Goal: Information Seeking & Learning: Learn about a topic

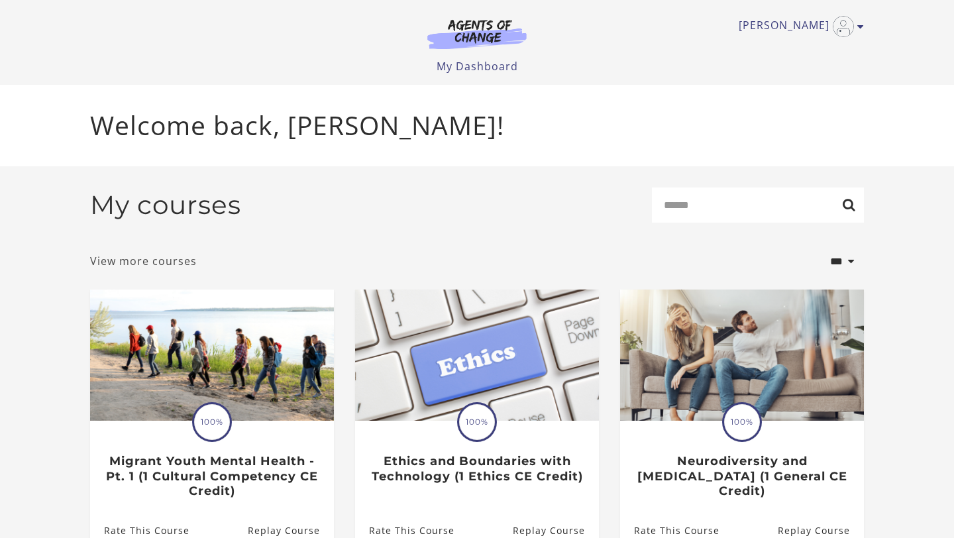
click at [146, 269] on link "View more courses" at bounding box center [143, 261] width 107 height 16
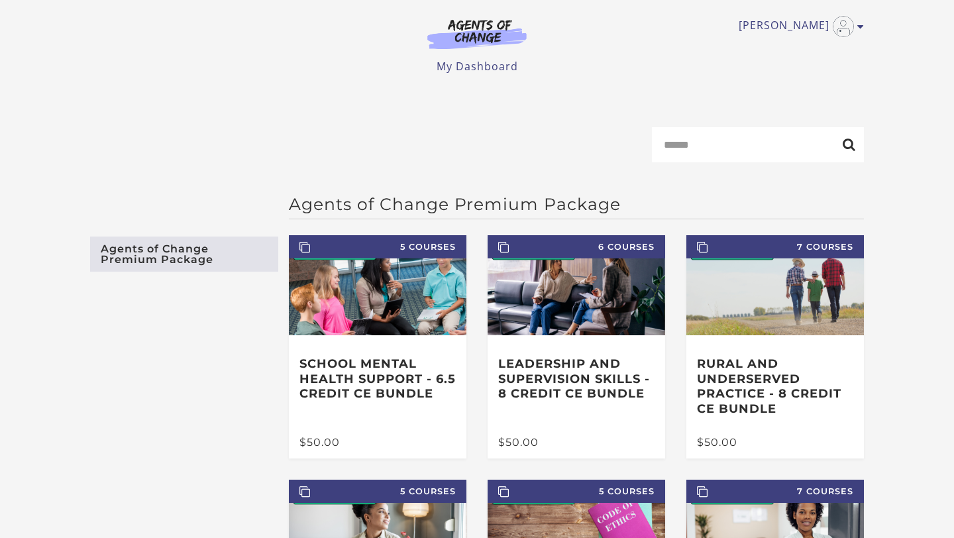
click at [482, 56] on div "Victoria G My Account Support Sign Out Toggle menu Menu My Dashboard My Account…" at bounding box center [477, 37] width 774 height 74
click at [482, 68] on link "My Dashboard" at bounding box center [478, 66] width 82 height 15
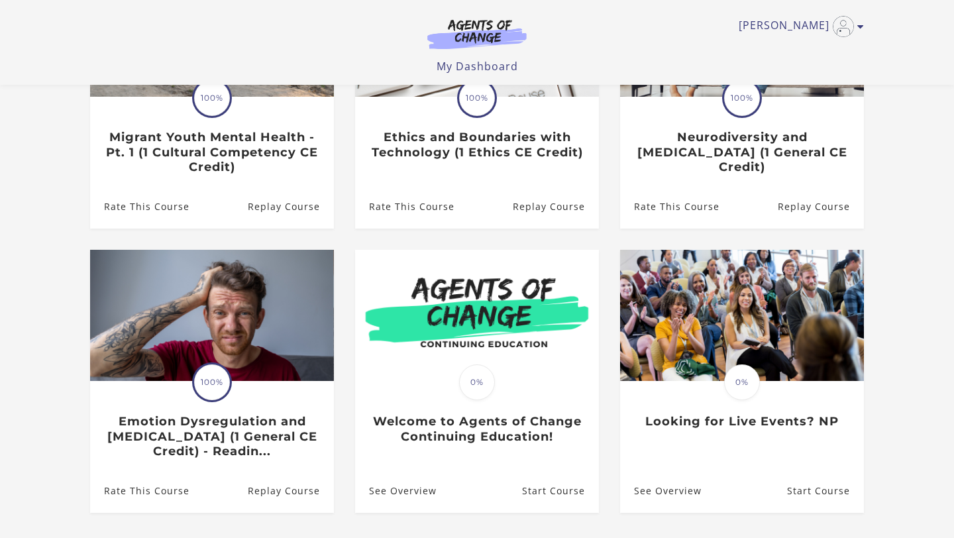
scroll to position [265, 0]
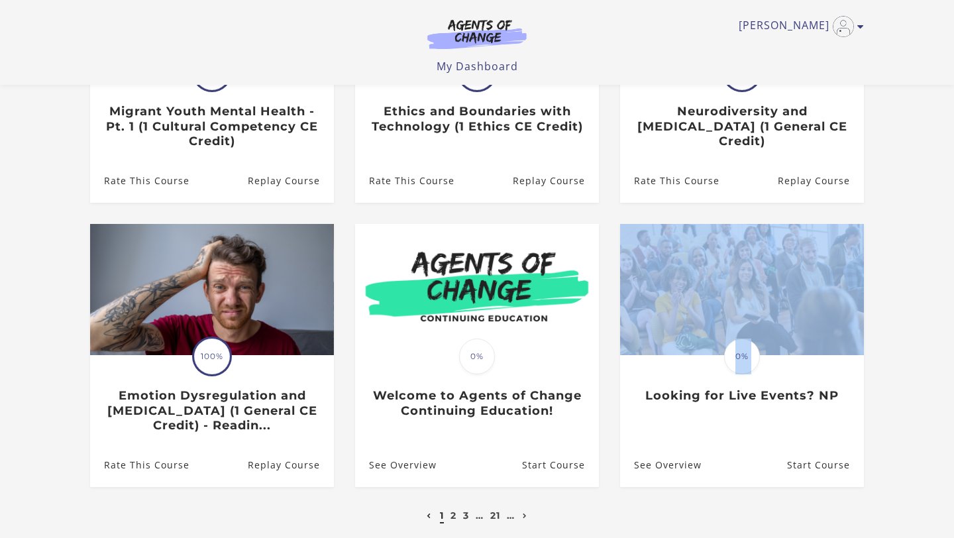
drag, startPoint x: 954, startPoint y: 356, endPoint x: 954, endPoint y: 388, distance: 31.8
click at [954, 388] on section "**********" at bounding box center [477, 191] width 954 height 750
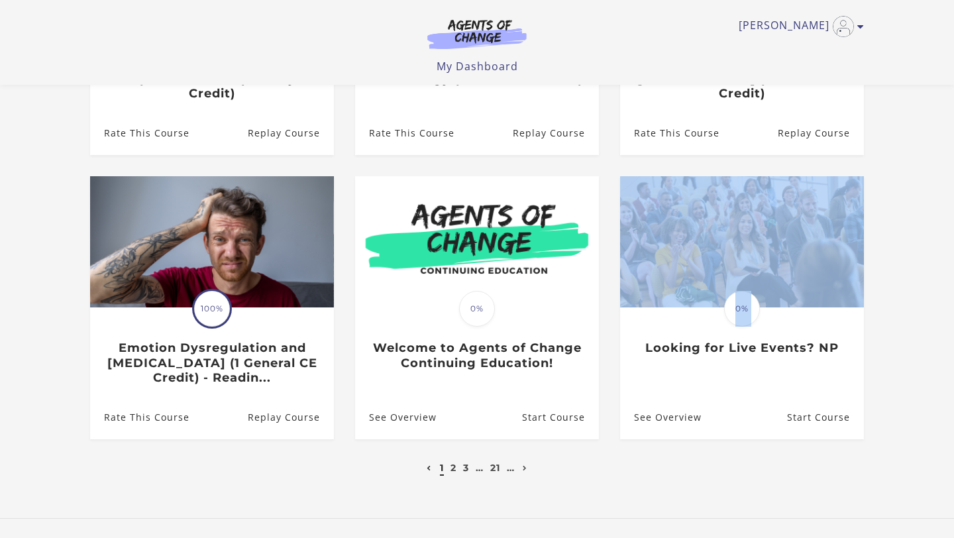
scroll to position [317, 0]
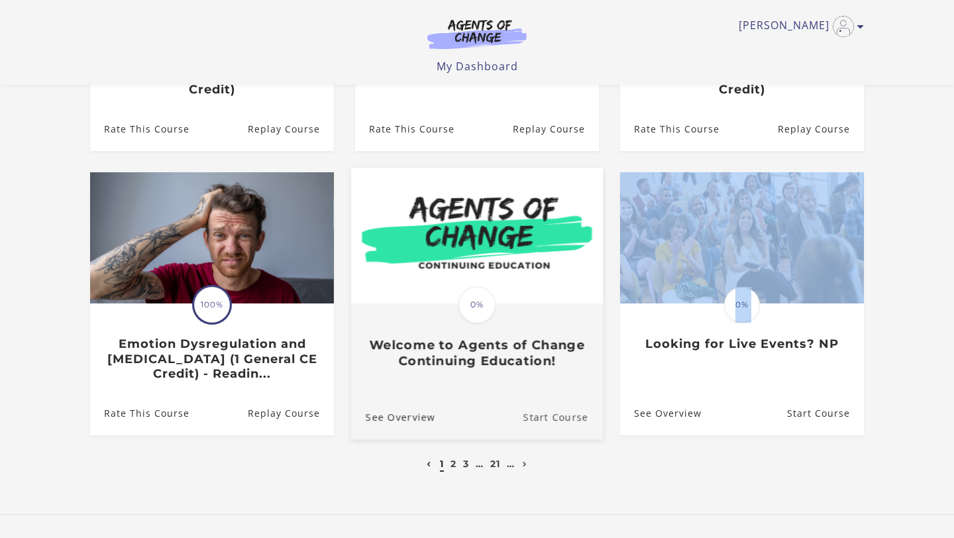
click at [571, 431] on link "Start Course" at bounding box center [563, 417] width 80 height 44
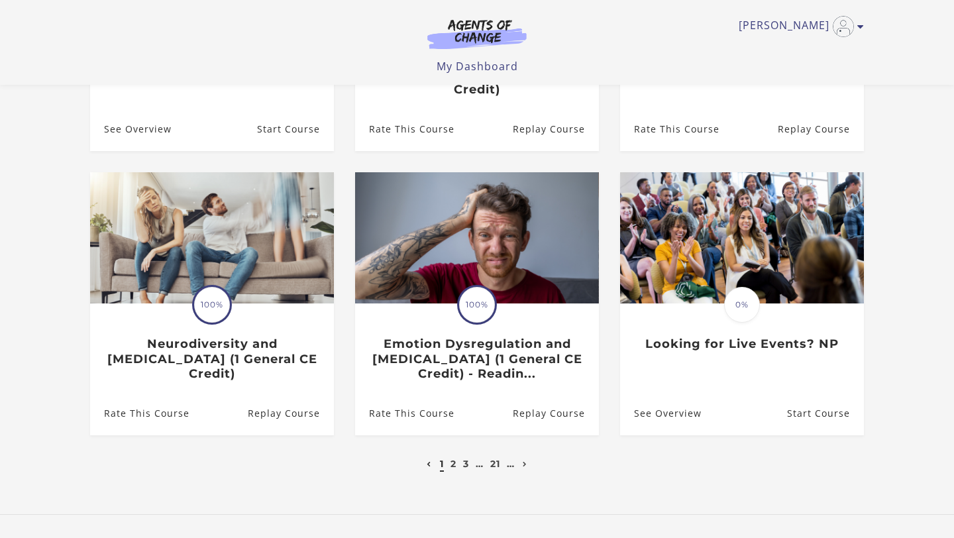
click at [449, 468] on li "2" at bounding box center [453, 464] width 9 height 16
click at [451, 468] on link "2" at bounding box center [454, 464] width 6 height 12
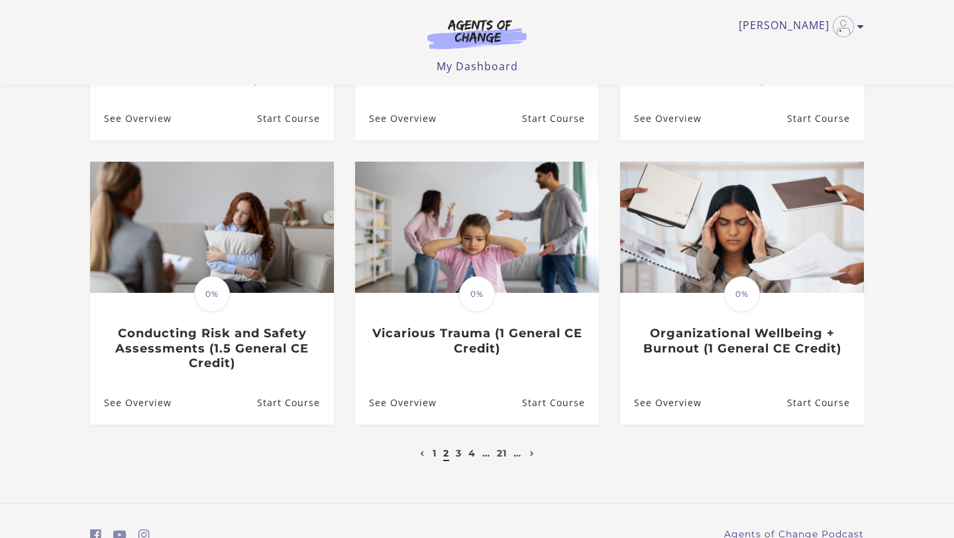
scroll to position [333, 0]
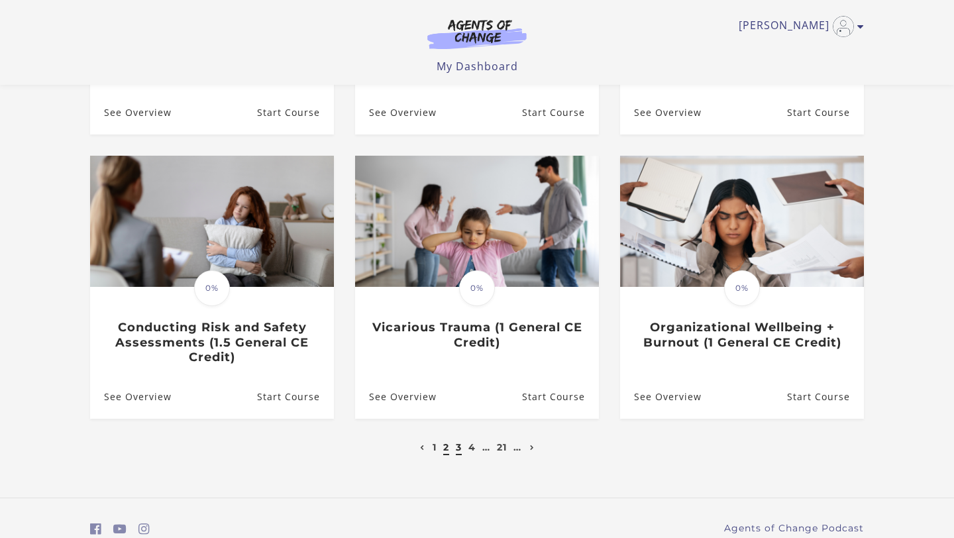
click at [456, 451] on link "3" at bounding box center [459, 447] width 6 height 12
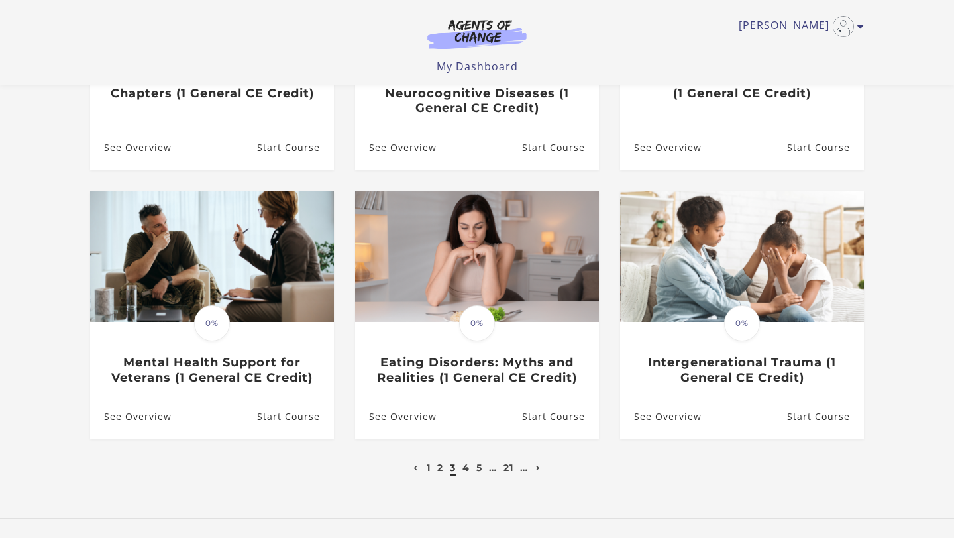
scroll to position [345, 0]
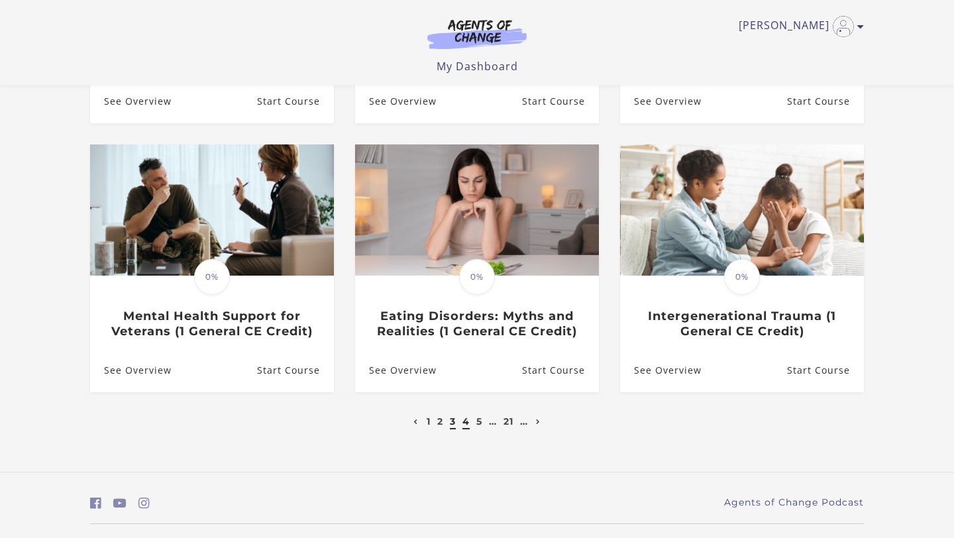
click at [465, 425] on link "4" at bounding box center [466, 421] width 7 height 12
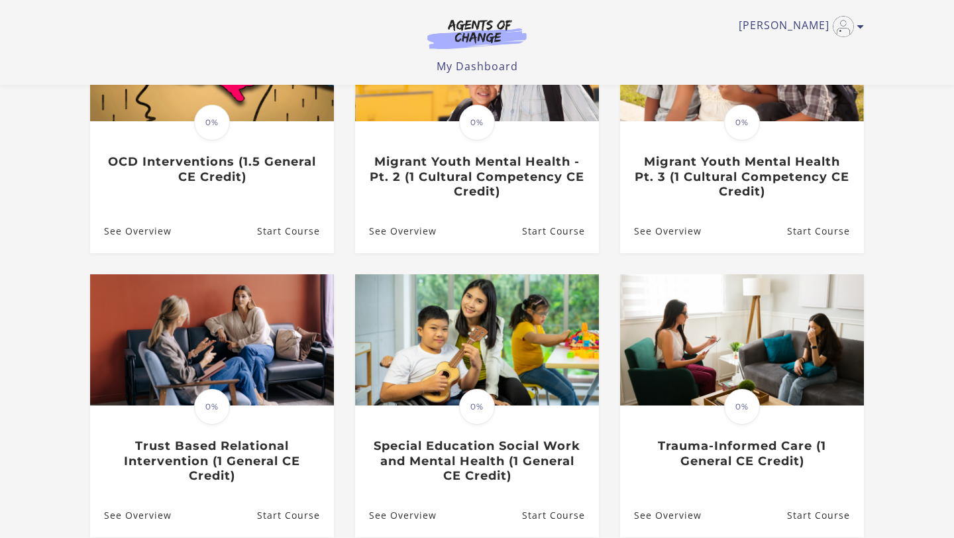
scroll to position [212, 0]
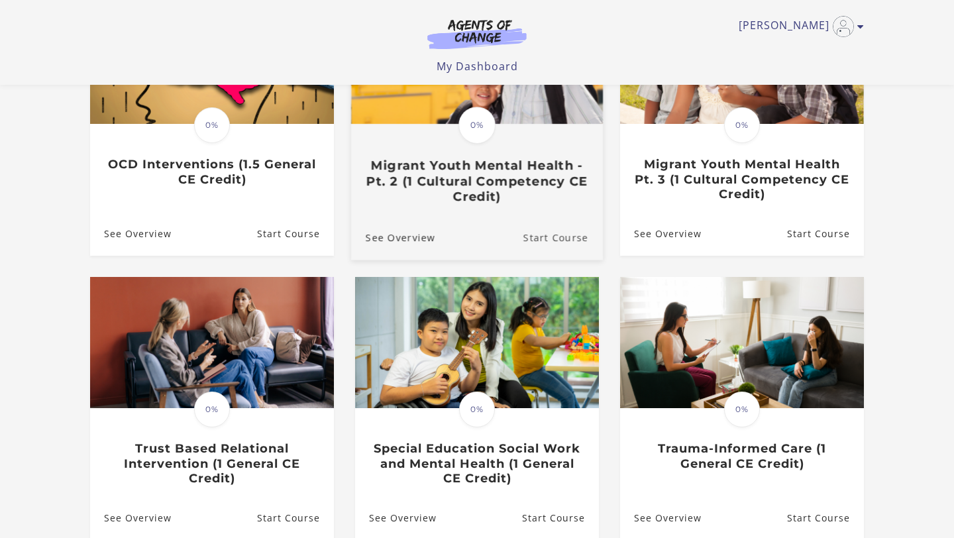
click at [572, 244] on link "Start Course" at bounding box center [563, 237] width 80 height 44
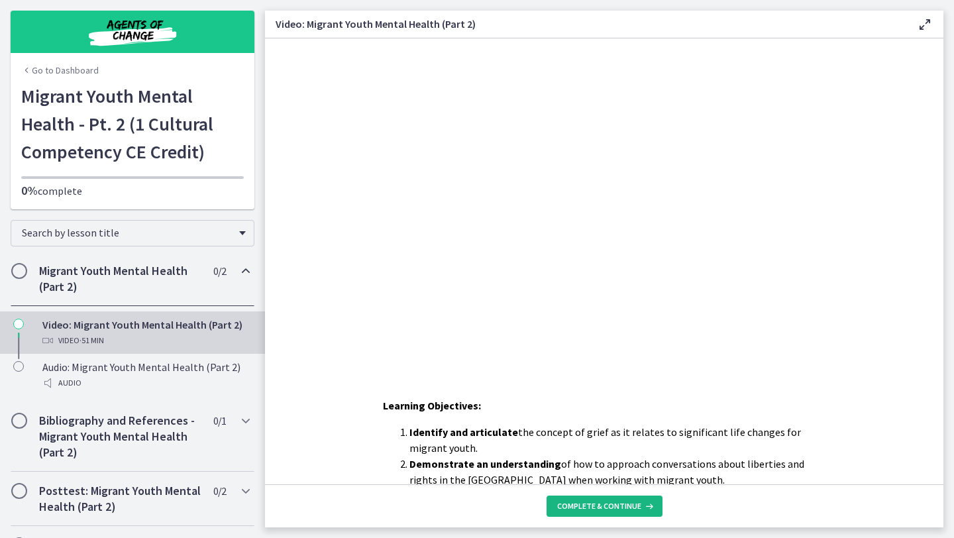
click at [608, 509] on span "Complete & continue" at bounding box center [599, 506] width 84 height 11
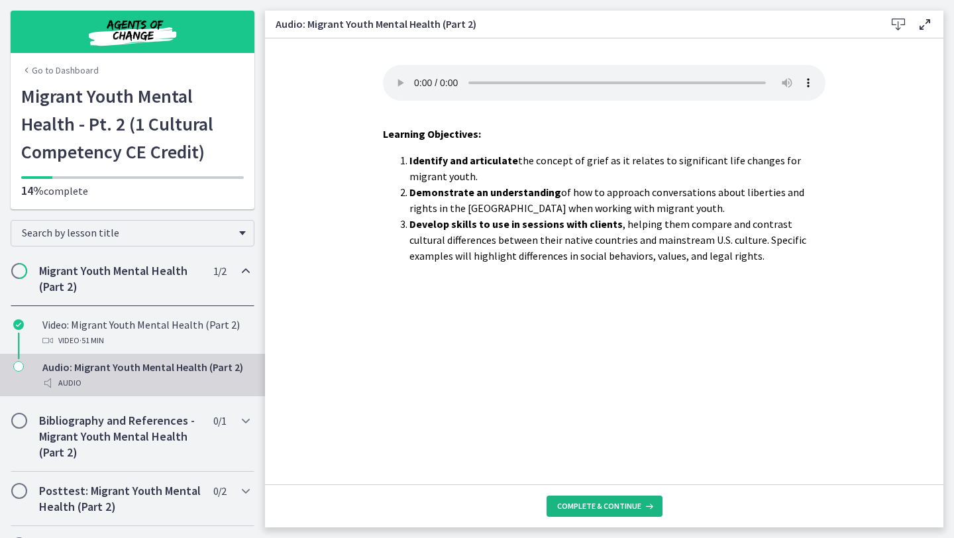
click at [610, 506] on span "Complete & continue" at bounding box center [599, 506] width 84 height 11
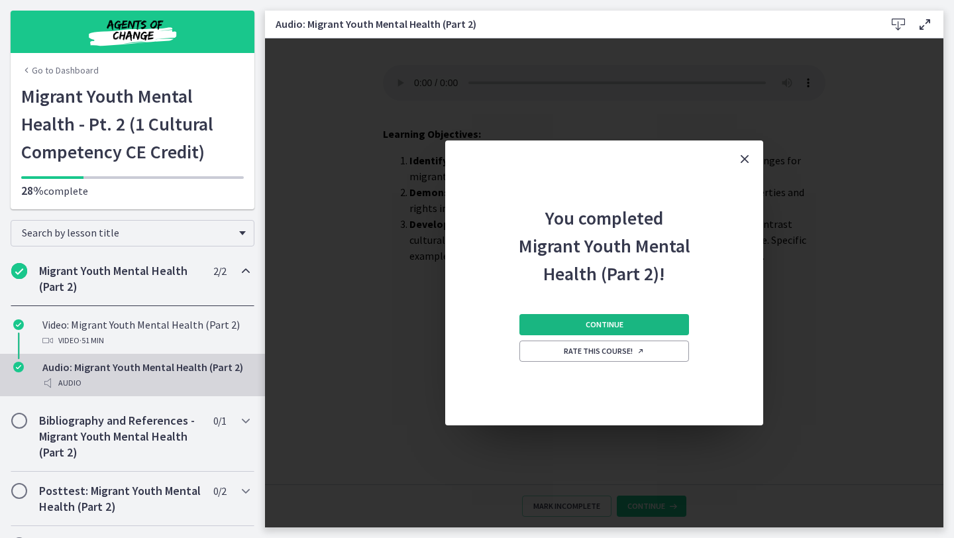
click at [622, 323] on button "Continue" at bounding box center [604, 324] width 170 height 21
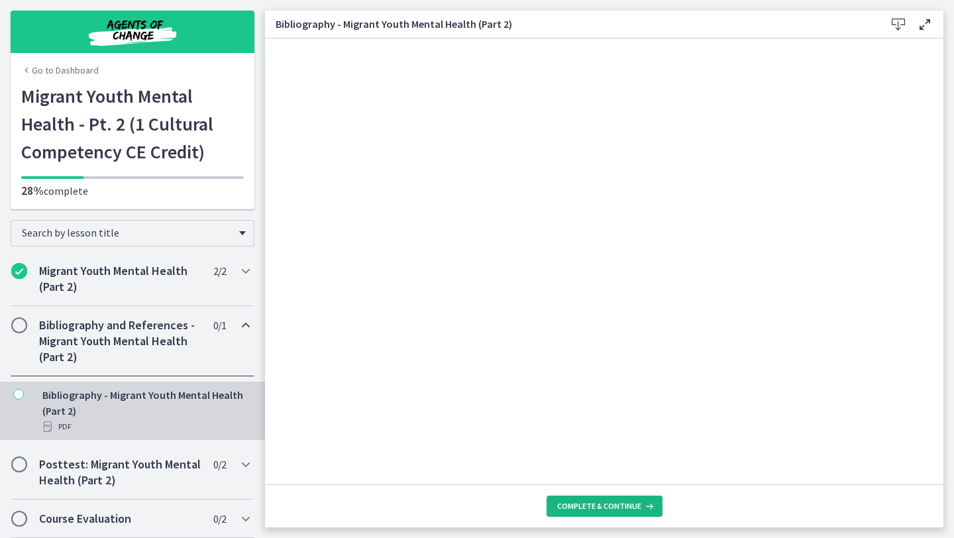
click at [612, 504] on span "Complete & continue" at bounding box center [599, 506] width 84 height 11
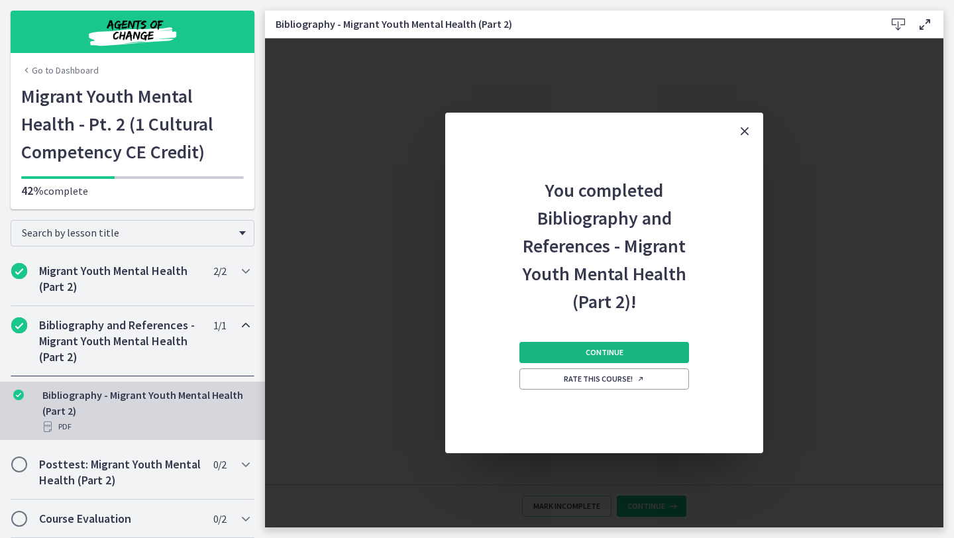
click at [622, 351] on button "Continue" at bounding box center [604, 352] width 170 height 21
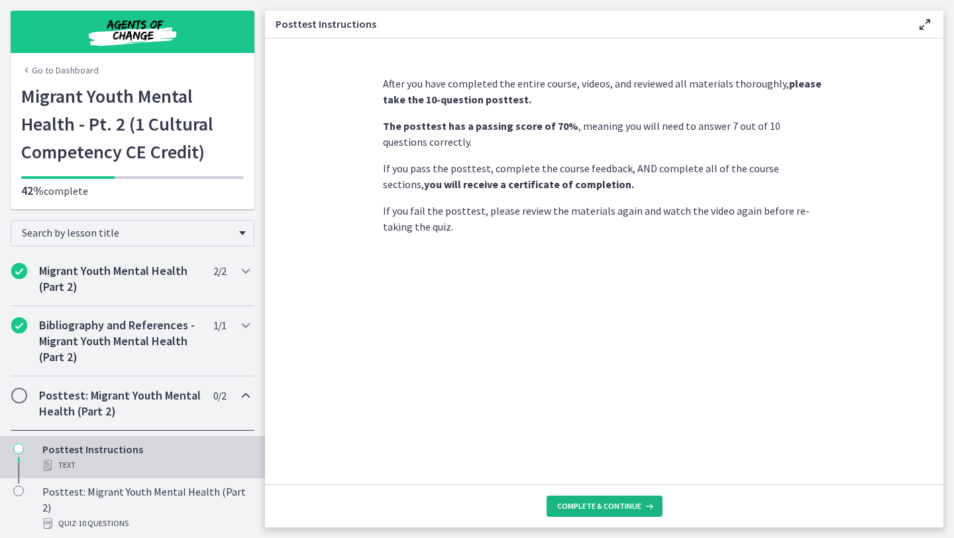
click at [596, 514] on button "Complete & continue" at bounding box center [605, 506] width 116 height 21
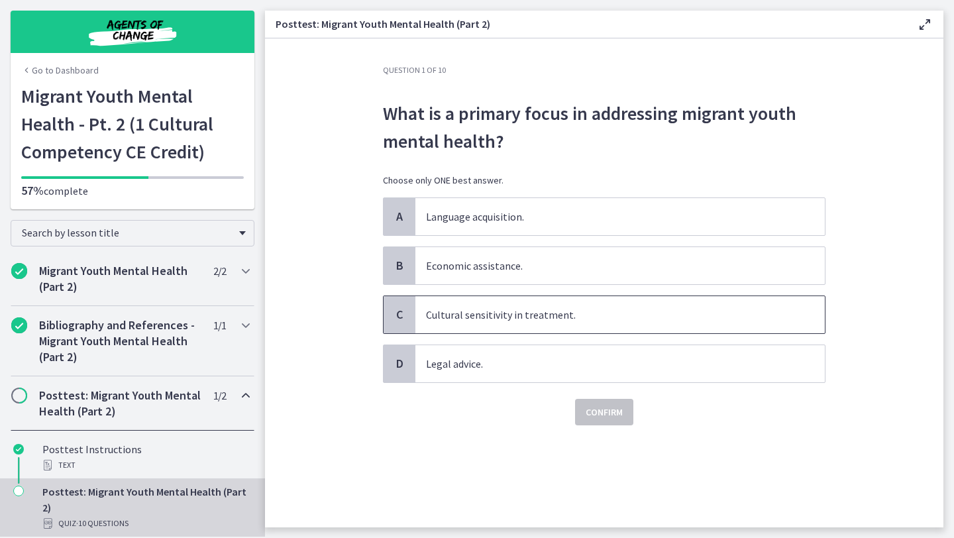
click at [569, 316] on p "Cultural sensitivity in treatment." at bounding box center [607, 315] width 362 height 16
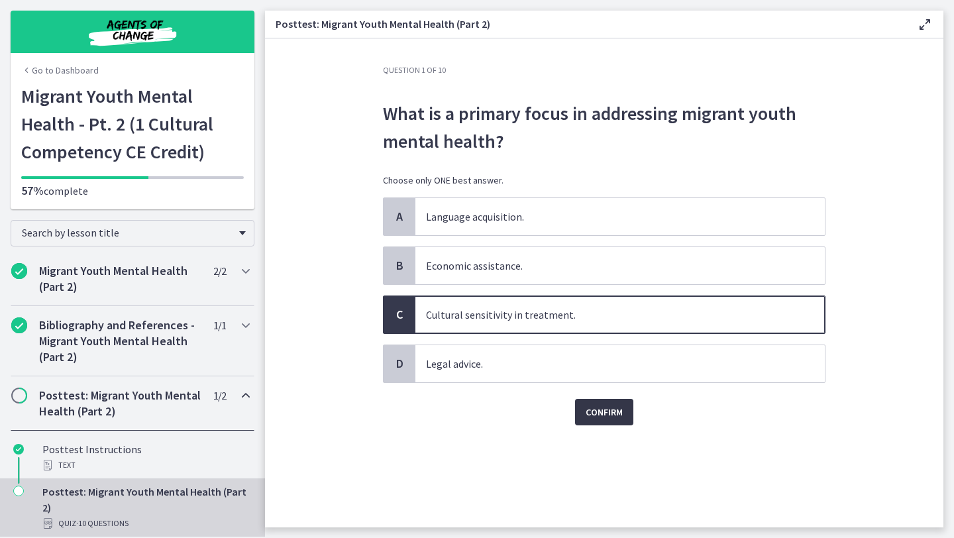
click at [616, 423] on button "Confirm" at bounding box center [604, 412] width 58 height 27
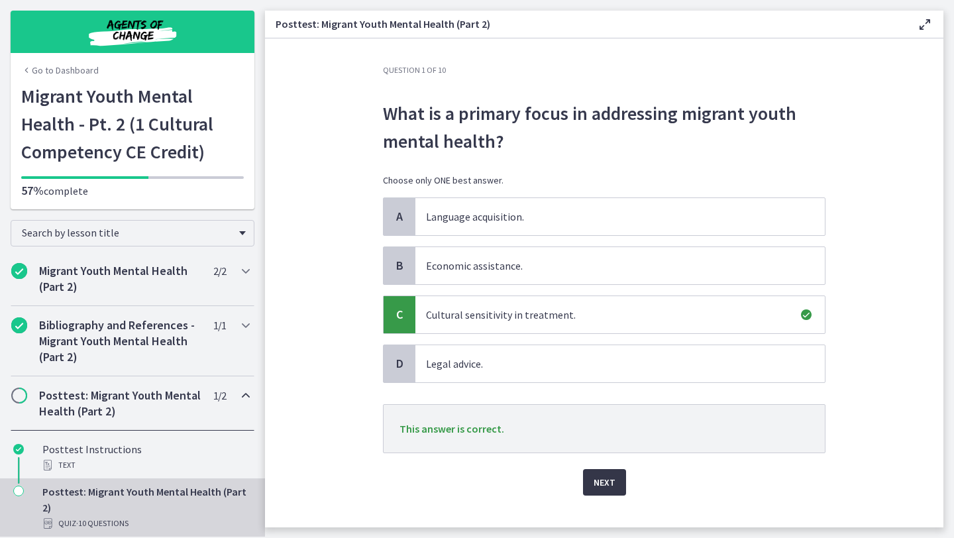
click at [602, 480] on span "Next" at bounding box center [605, 482] width 22 height 16
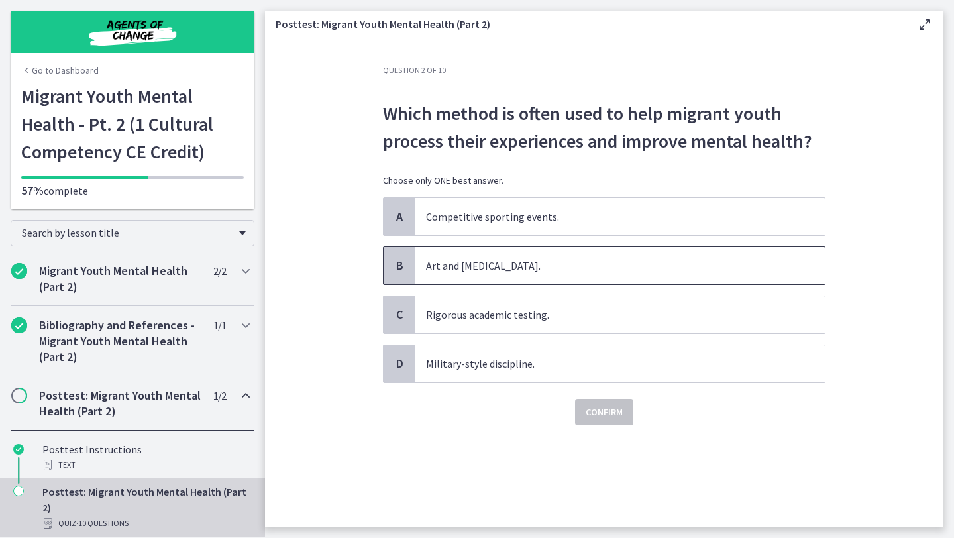
click at [573, 262] on p "Art and music therapy." at bounding box center [607, 266] width 362 height 16
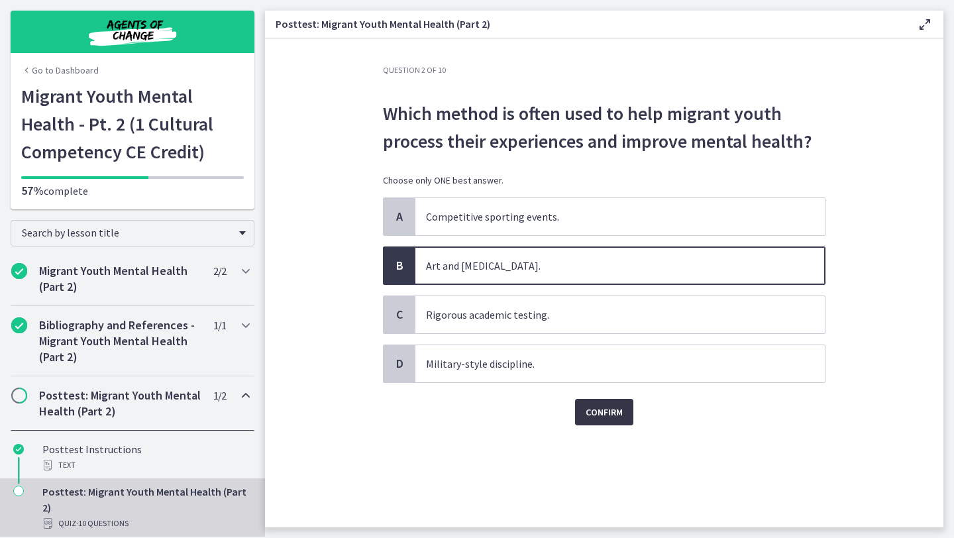
click at [622, 422] on button "Confirm" at bounding box center [604, 412] width 58 height 27
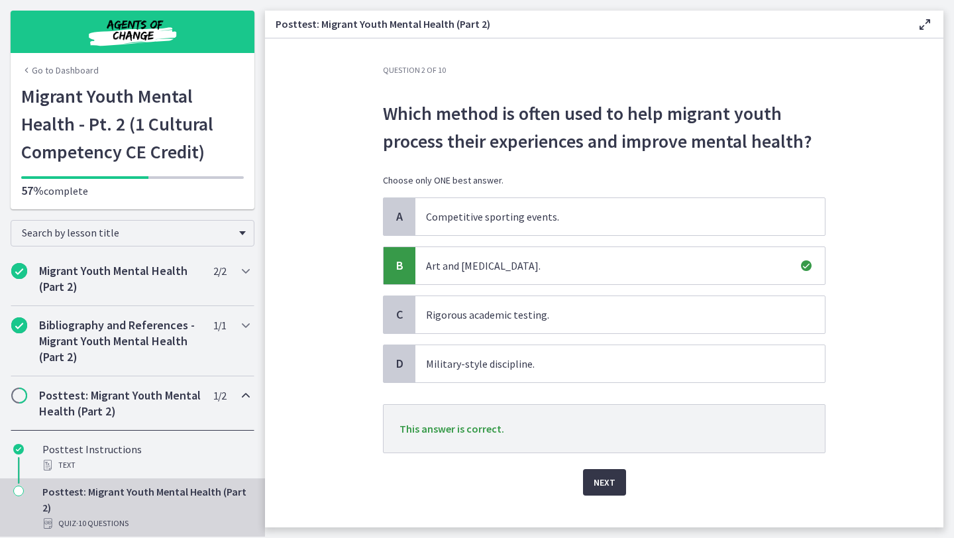
click at [606, 478] on span "Next" at bounding box center [605, 482] width 22 height 16
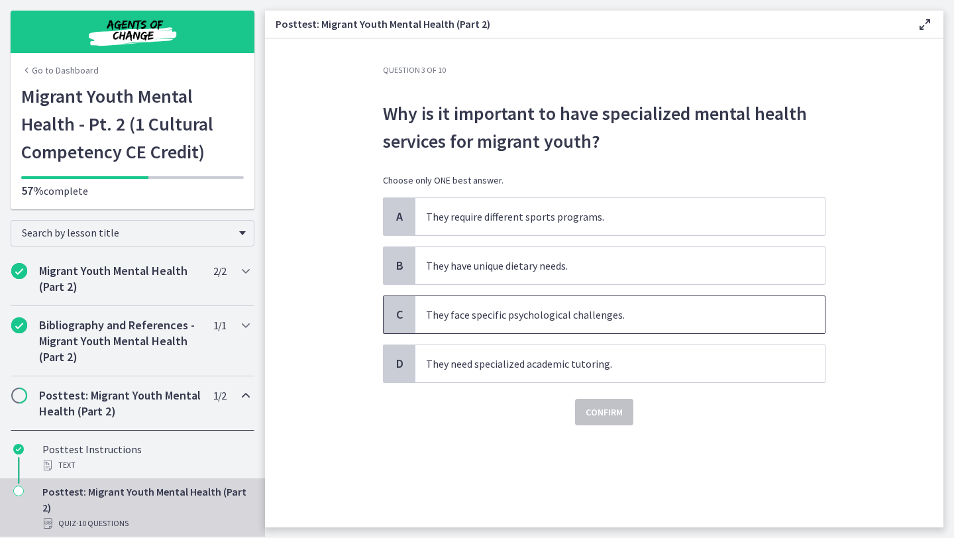
click at [632, 321] on p "They face specific psychological challenges." at bounding box center [607, 315] width 362 height 16
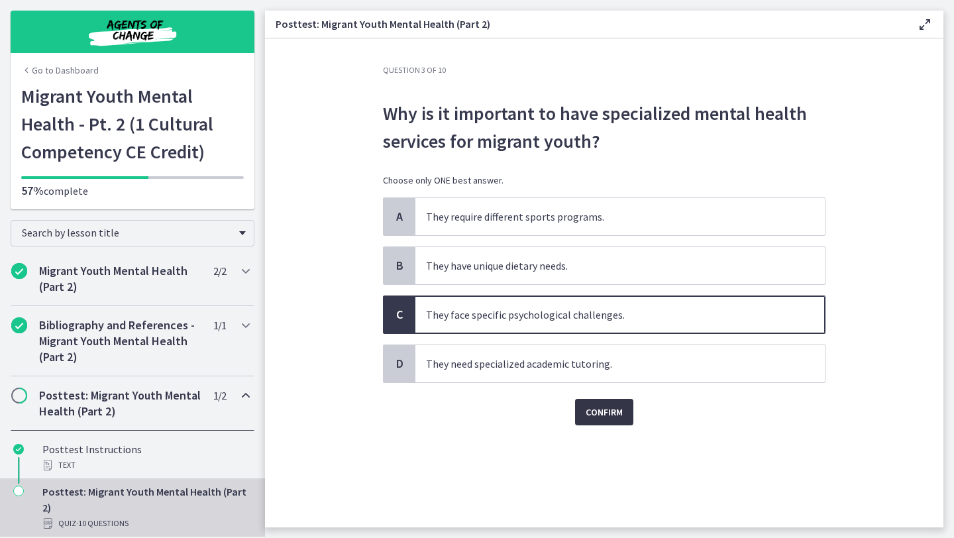
click at [609, 415] on span "Confirm" at bounding box center [604, 412] width 37 height 16
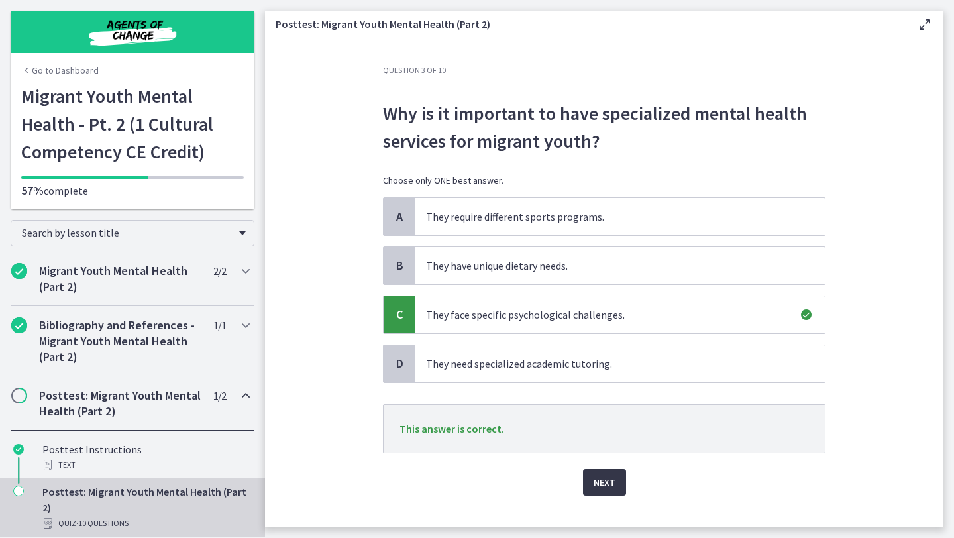
click at [601, 481] on span "Next" at bounding box center [605, 482] width 22 height 16
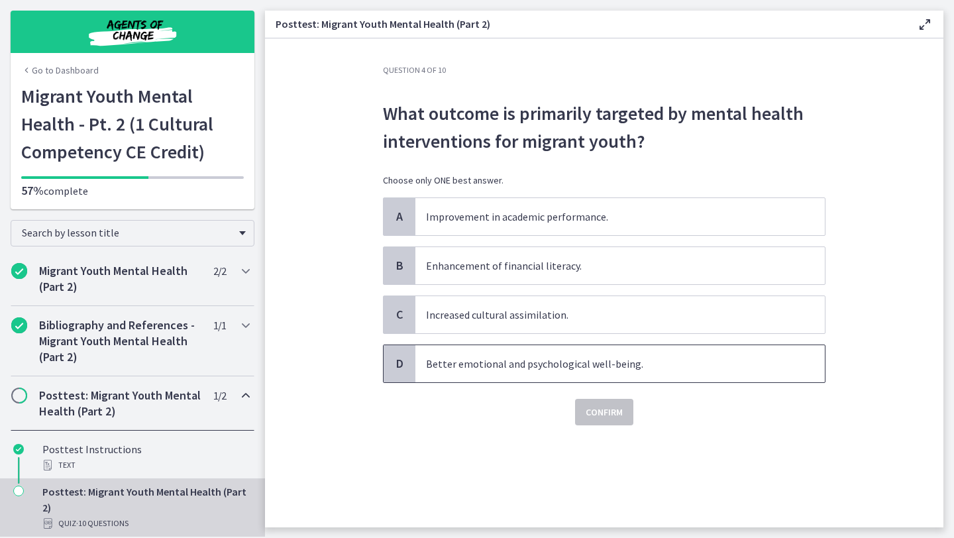
click at [571, 365] on p "Better emotional and psychological well-being." at bounding box center [607, 364] width 362 height 16
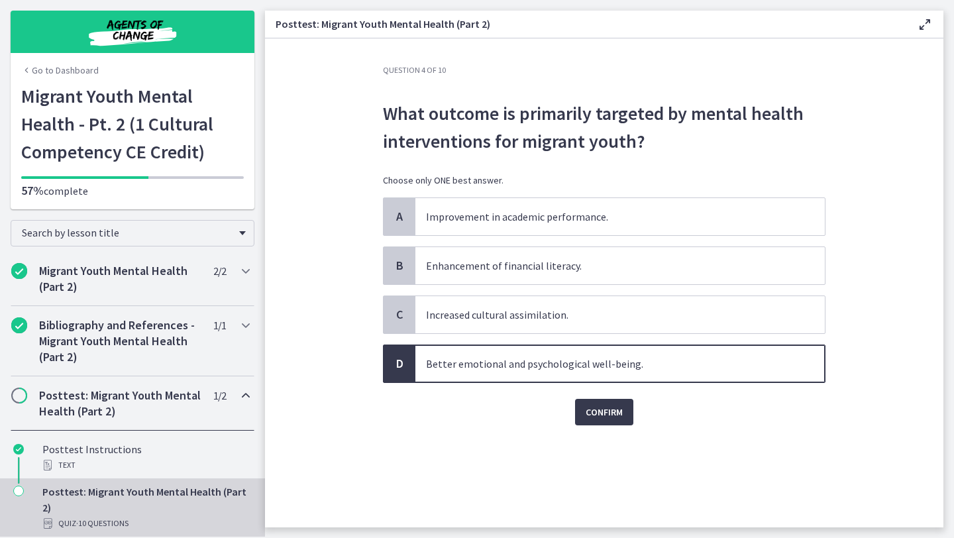
click at [618, 427] on div "Question 4 of 10 What outcome is primarily targeted by mental health interventi…" at bounding box center [604, 296] width 464 height 463
click at [612, 415] on span "Confirm" at bounding box center [604, 412] width 37 height 16
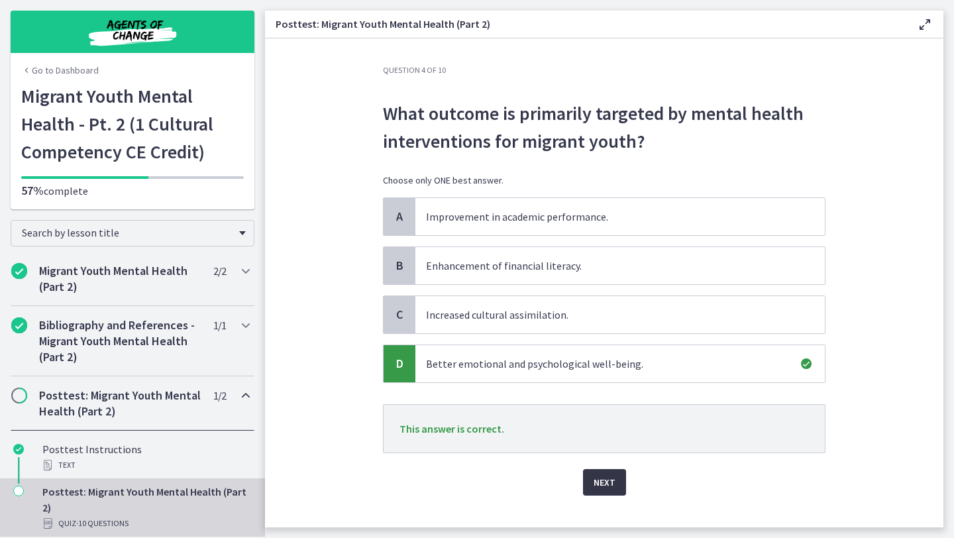
click at [606, 482] on span "Next" at bounding box center [605, 482] width 22 height 16
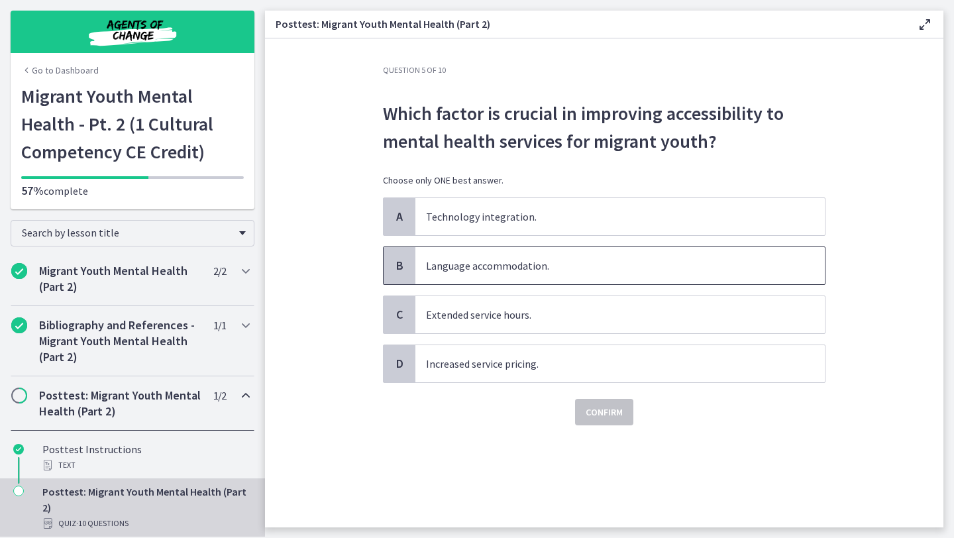
click at [557, 272] on p "Language accommodation." at bounding box center [607, 266] width 362 height 16
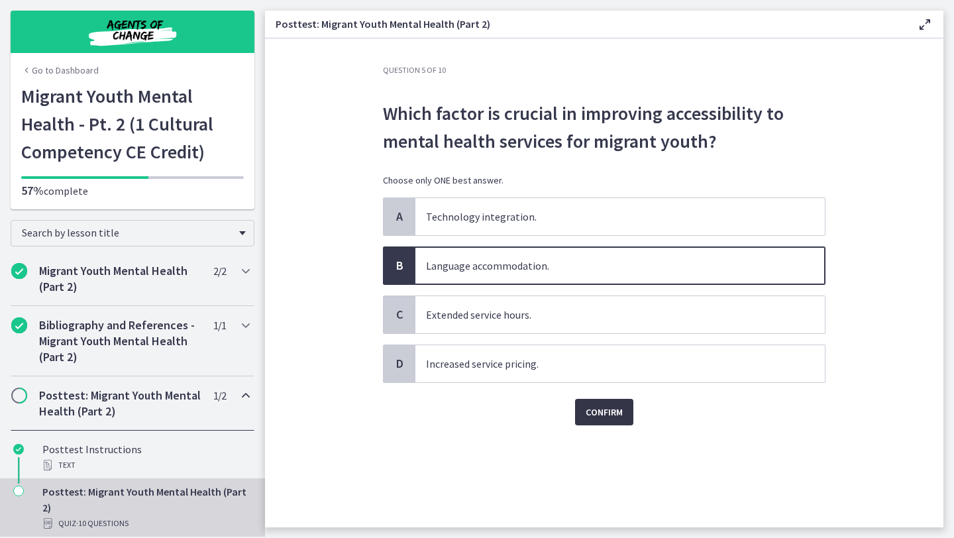
click at [616, 416] on span "Confirm" at bounding box center [604, 412] width 37 height 16
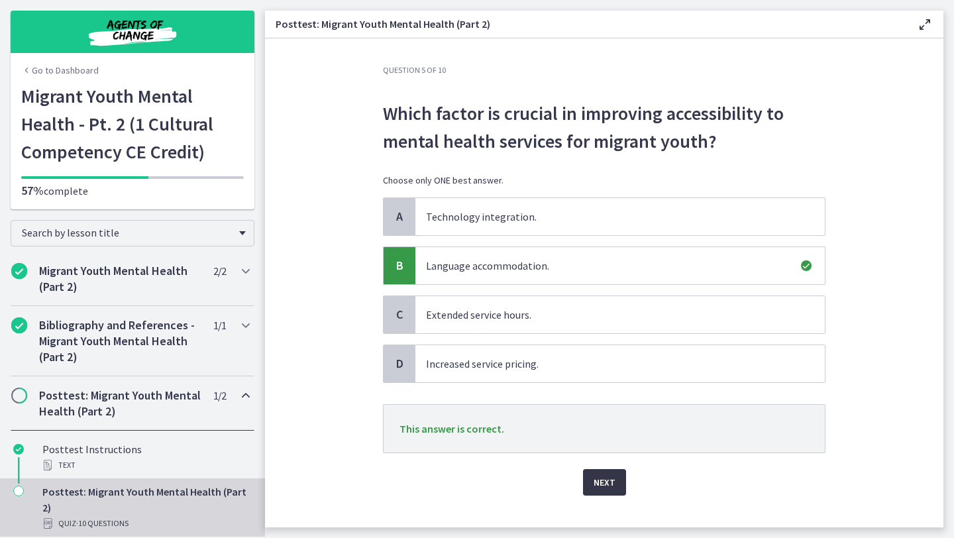
click at [602, 476] on span "Next" at bounding box center [605, 482] width 22 height 16
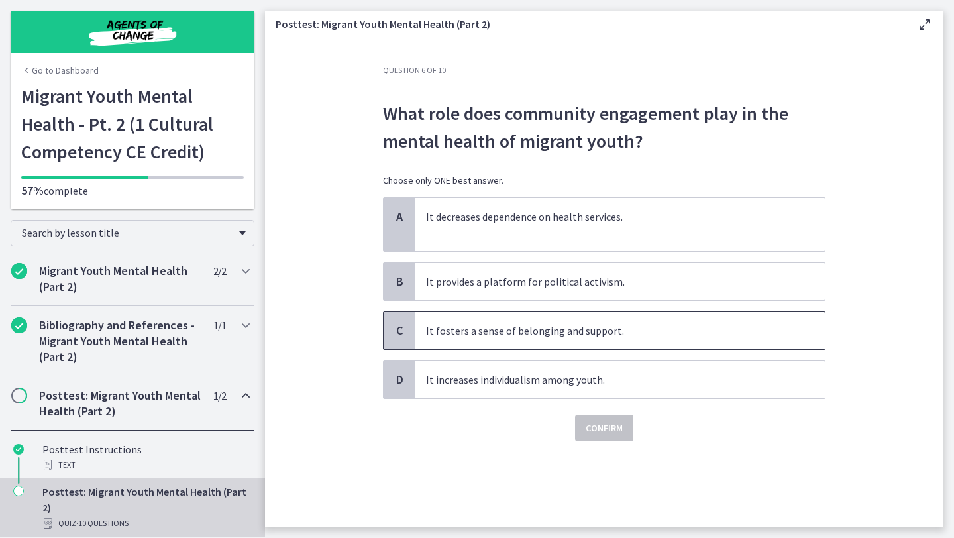
click at [614, 343] on span "It fosters a sense of belonging and support." at bounding box center [620, 330] width 410 height 37
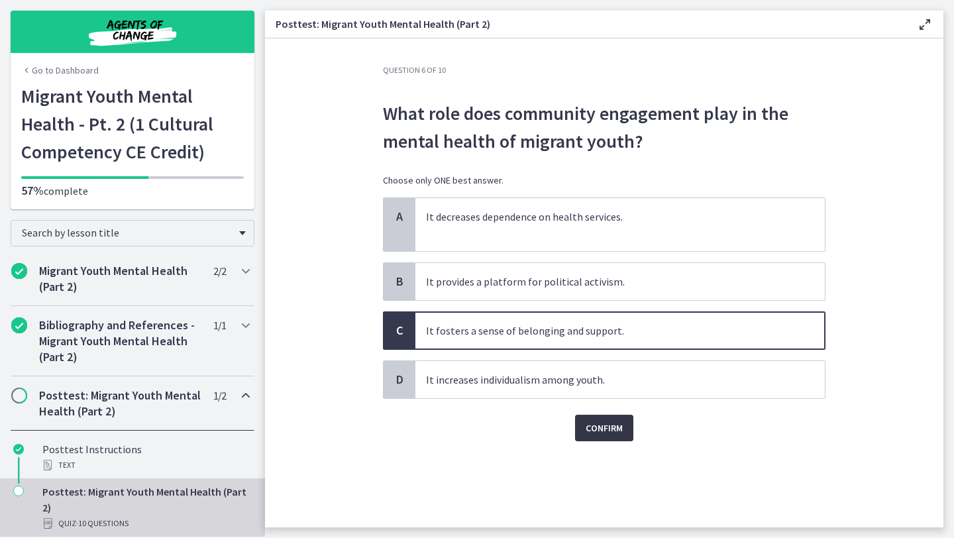
click at [608, 431] on span "Confirm" at bounding box center [604, 428] width 37 height 16
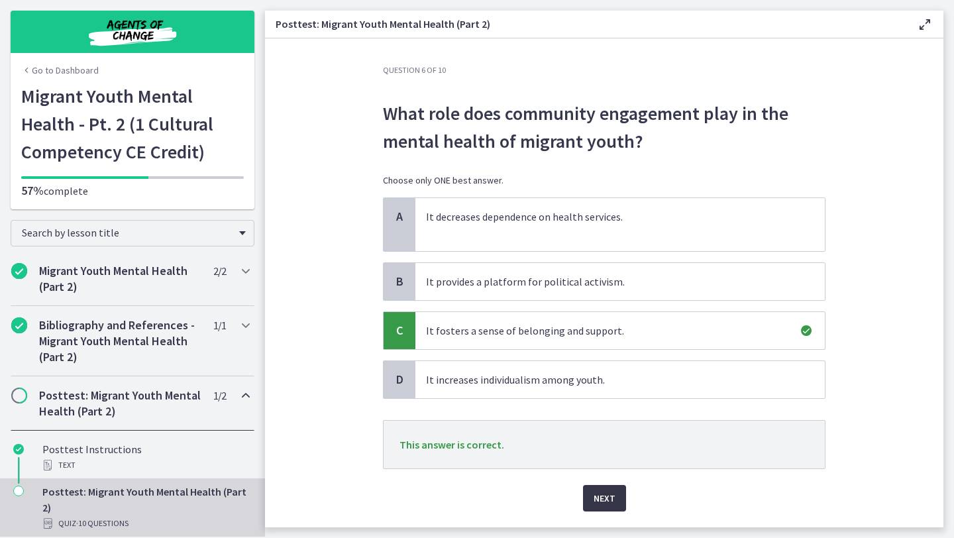
click at [610, 490] on span "Next" at bounding box center [605, 498] width 22 height 16
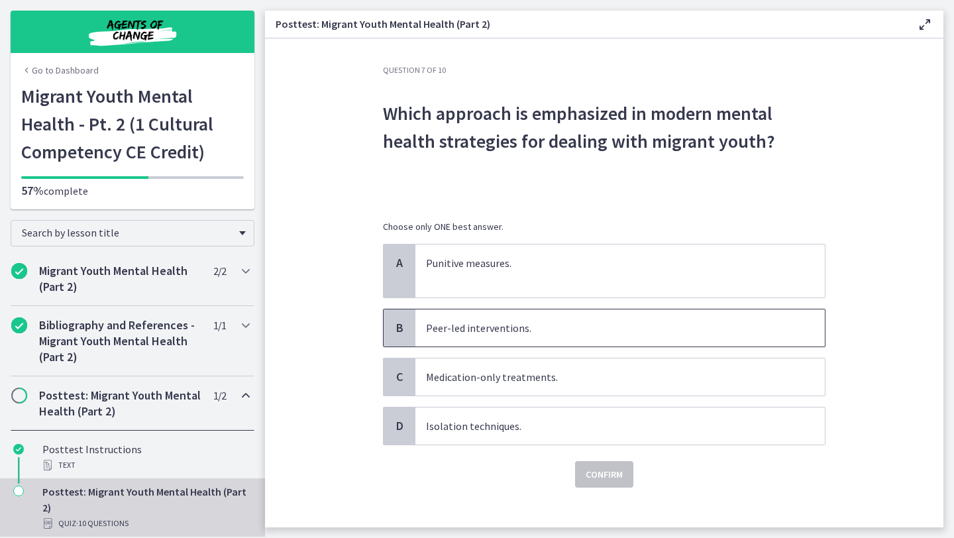
click at [554, 342] on span "Peer-led interventions." at bounding box center [620, 327] width 410 height 37
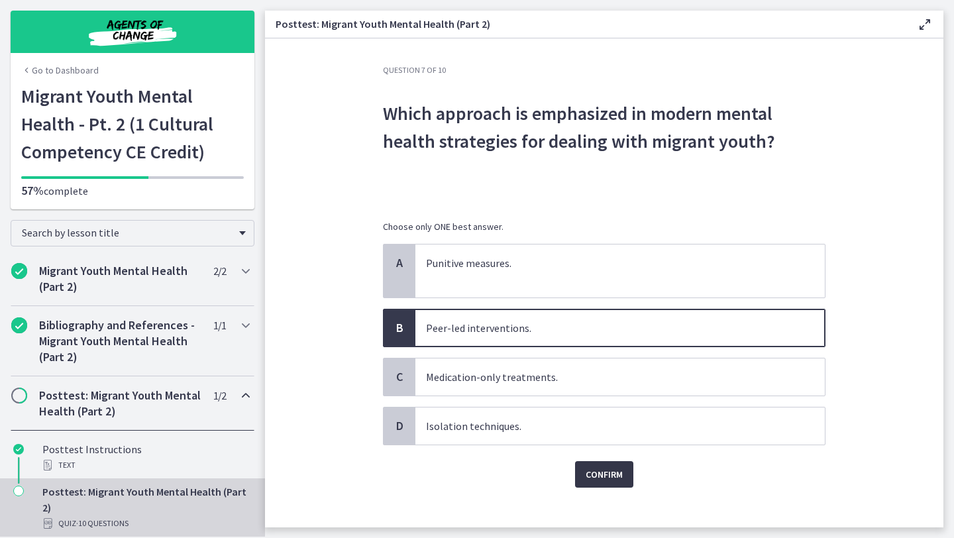
click at [604, 466] on button "Confirm" at bounding box center [604, 474] width 58 height 27
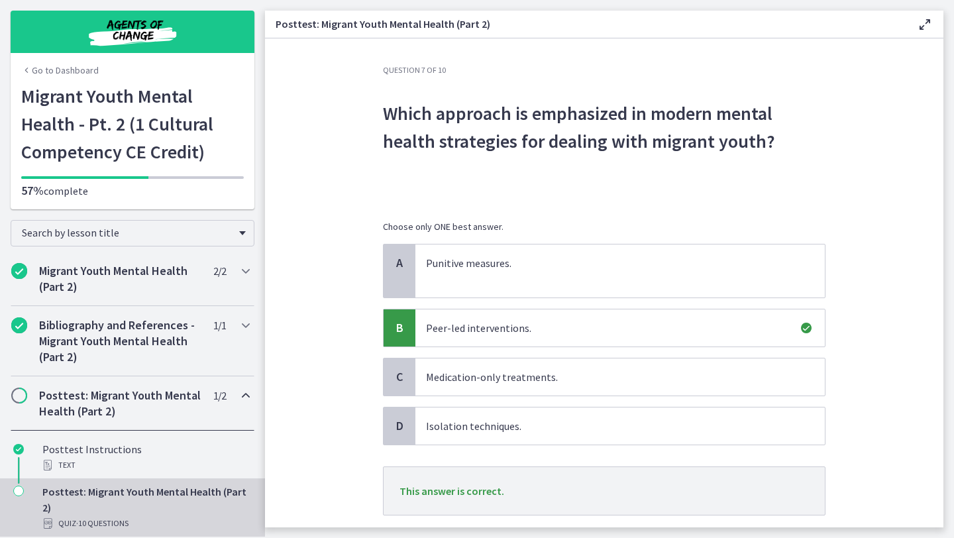
drag, startPoint x: 856, startPoint y: 367, endPoint x: 888, endPoint y: 357, distance: 33.3
click at [867, 364] on section "Question 7 of 10 Which approach is emphasized in modern mental health strategie…" at bounding box center [604, 282] width 679 height 489
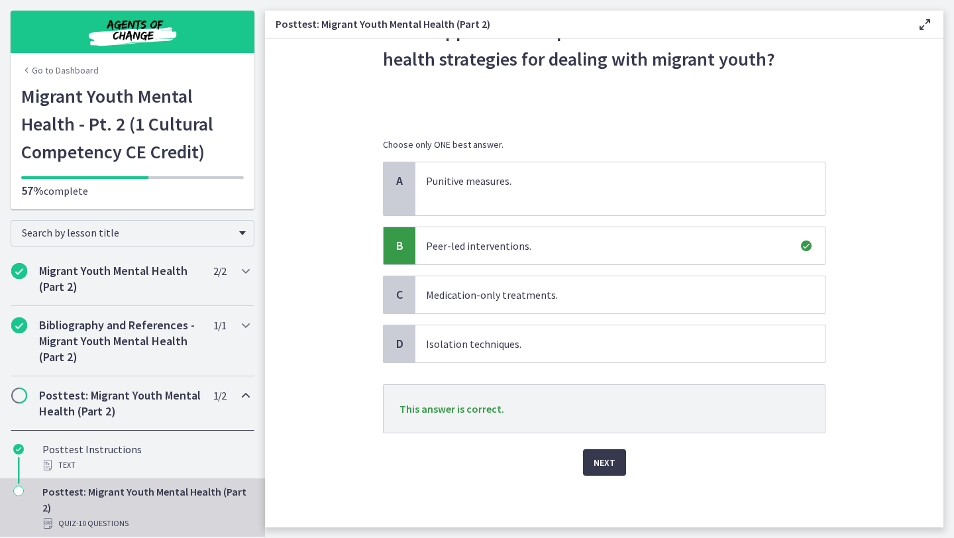
scroll to position [83, 0]
click at [610, 460] on span "Next" at bounding box center [605, 461] width 22 height 16
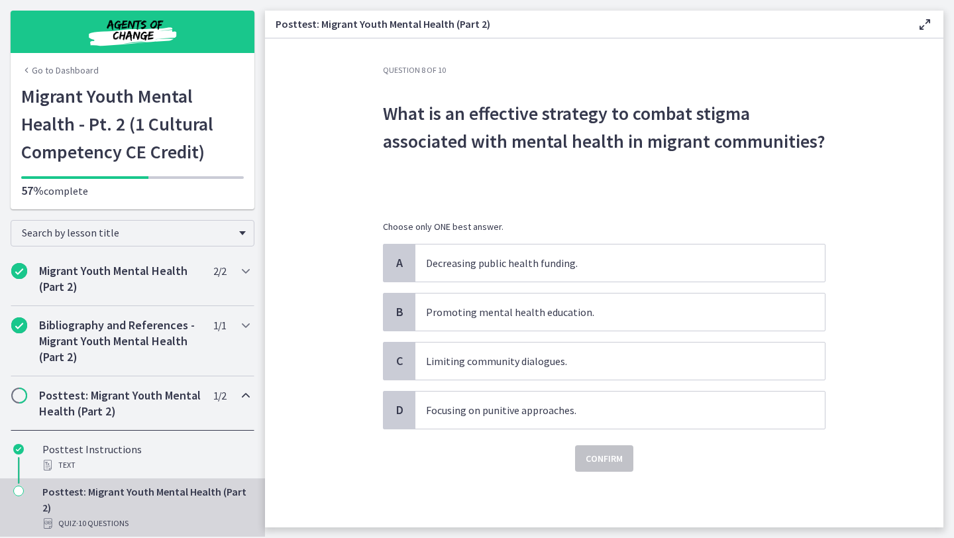
scroll to position [0, 0]
click at [605, 307] on p "Promoting mental health education." at bounding box center [607, 312] width 362 height 16
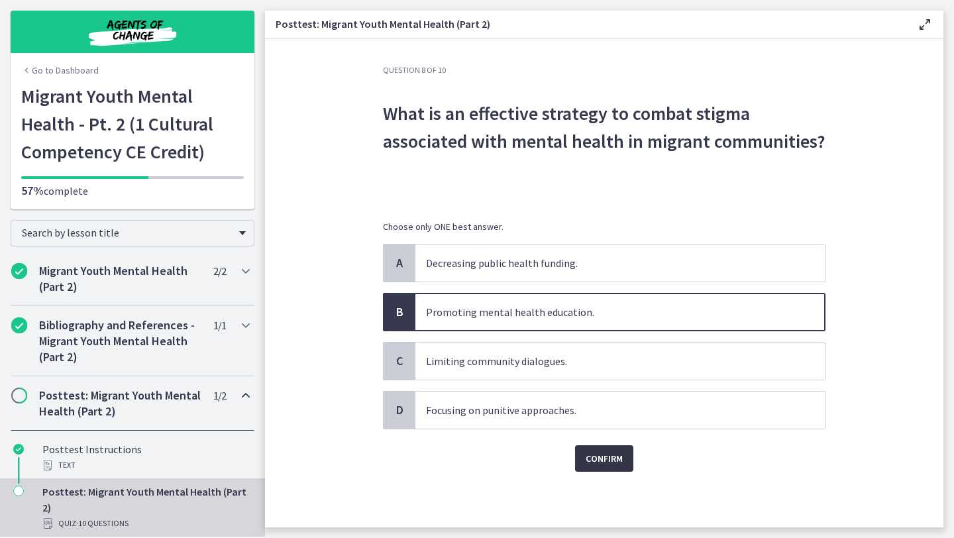
click at [594, 457] on span "Confirm" at bounding box center [604, 459] width 37 height 16
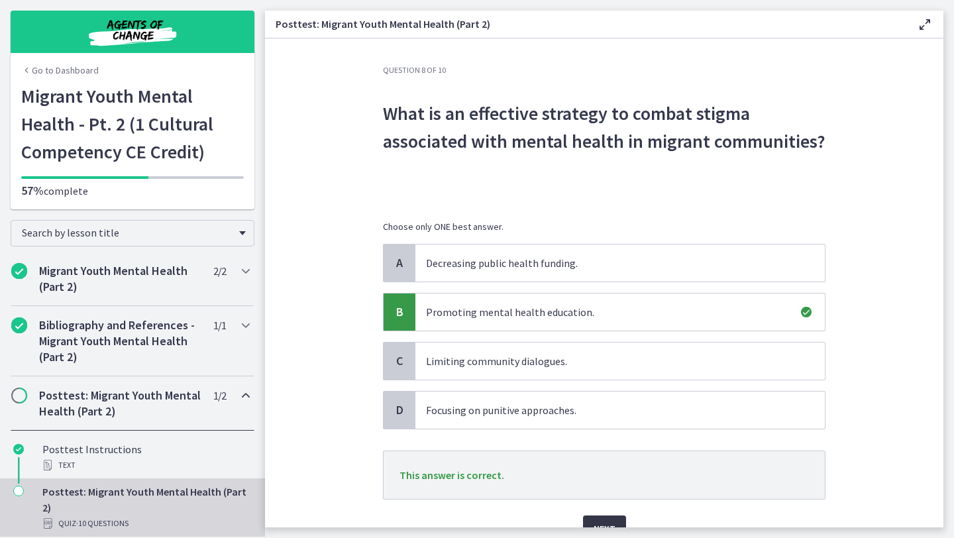
click at [610, 519] on button "Next" at bounding box center [604, 529] width 43 height 27
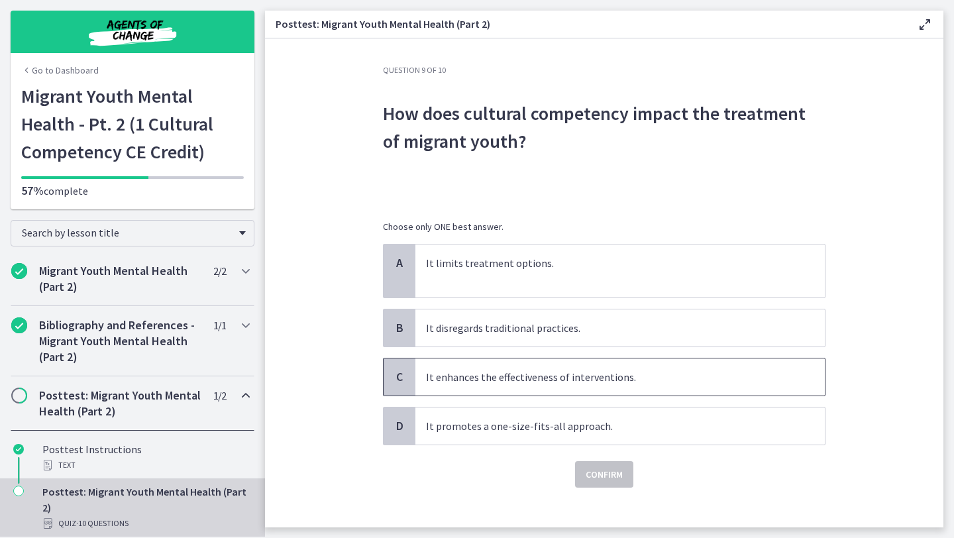
click at [608, 382] on p "It enhances the effectiveness of interventions." at bounding box center [607, 377] width 362 height 16
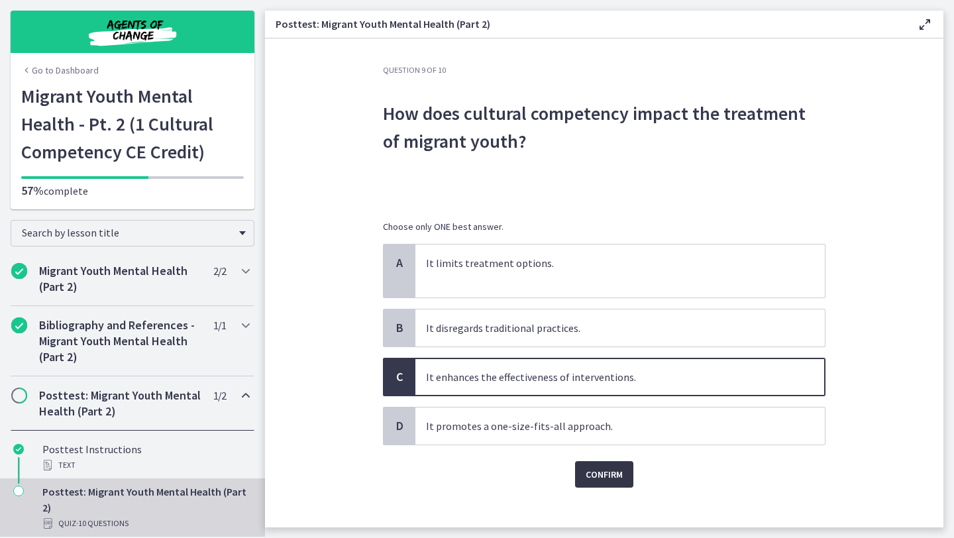
click at [610, 474] on span "Confirm" at bounding box center [604, 474] width 37 height 16
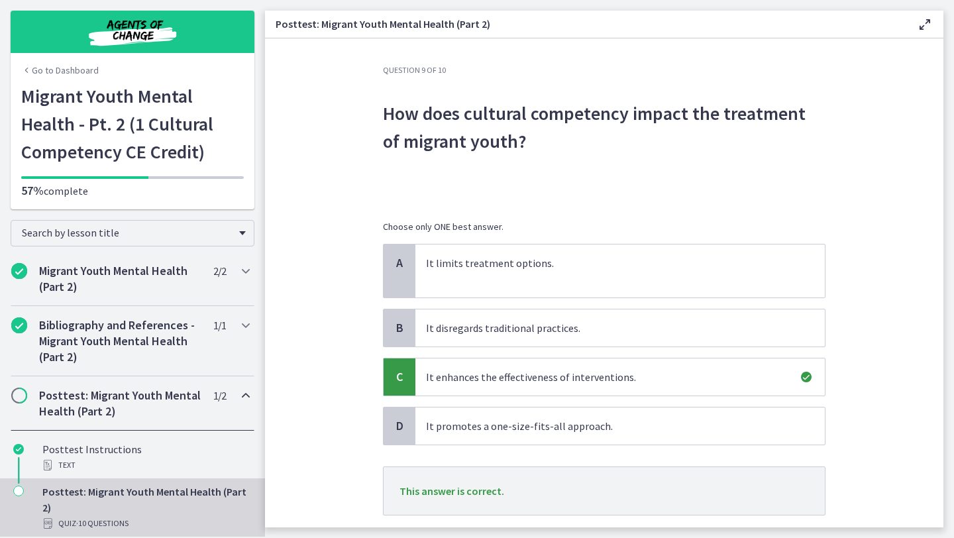
click at [906, 435] on section "Question 9 of 10 How does cultural competency impact the treatment of migrant y…" at bounding box center [604, 282] width 679 height 489
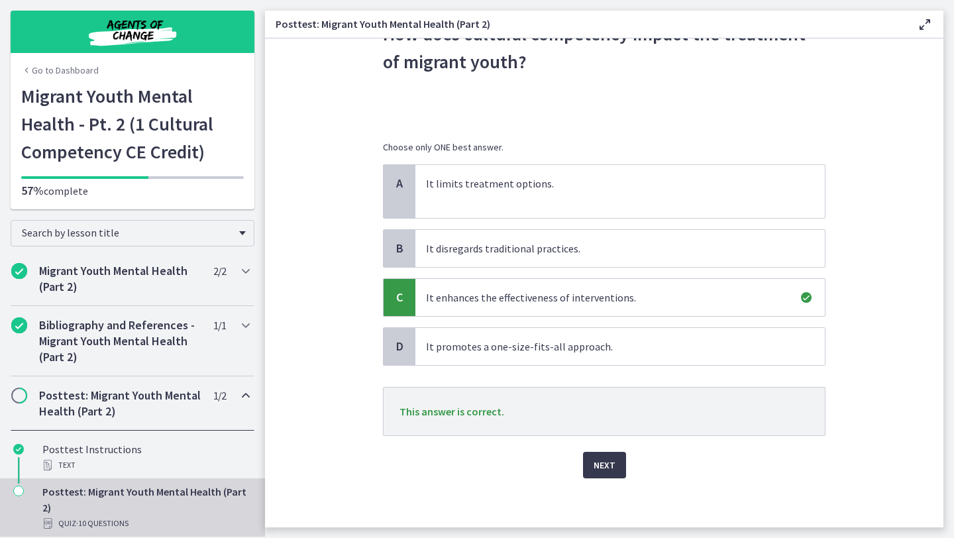
scroll to position [83, 0]
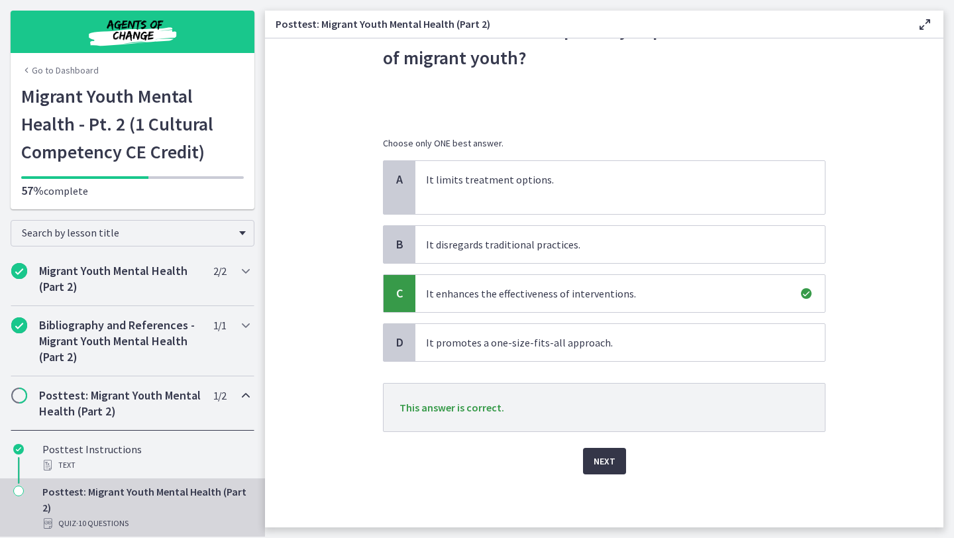
click at [619, 463] on button "Next" at bounding box center [604, 461] width 43 height 27
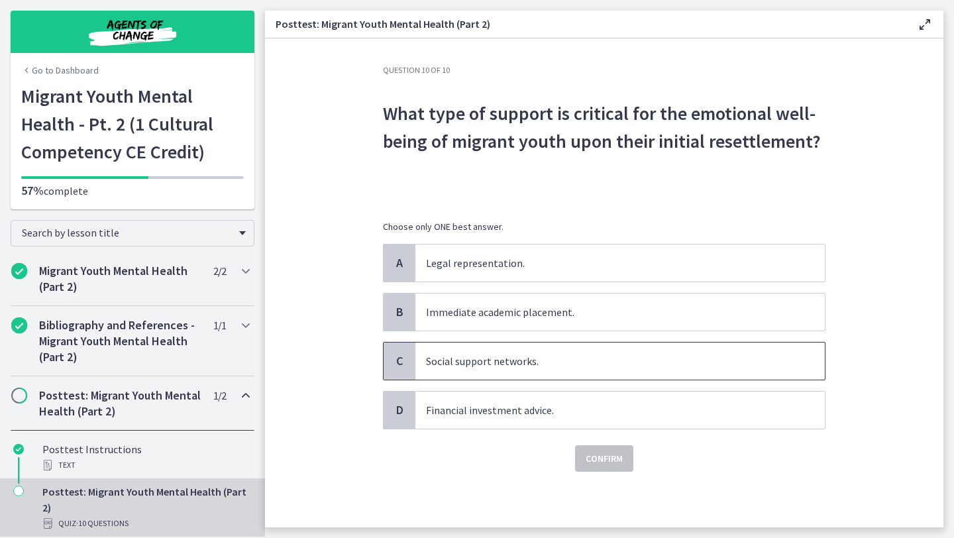
click at [576, 369] on span "Social support networks." at bounding box center [620, 361] width 410 height 37
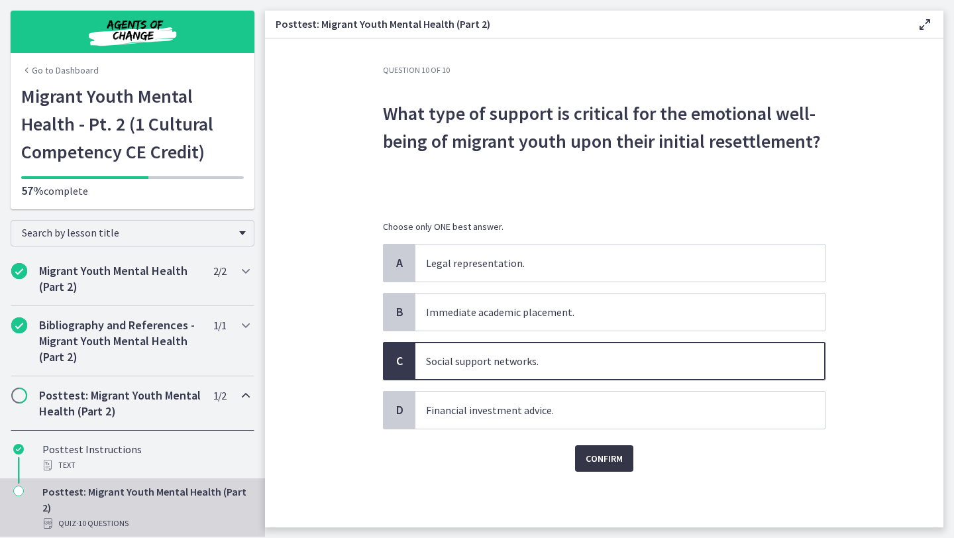
click at [590, 459] on span "Confirm" at bounding box center [604, 459] width 37 height 16
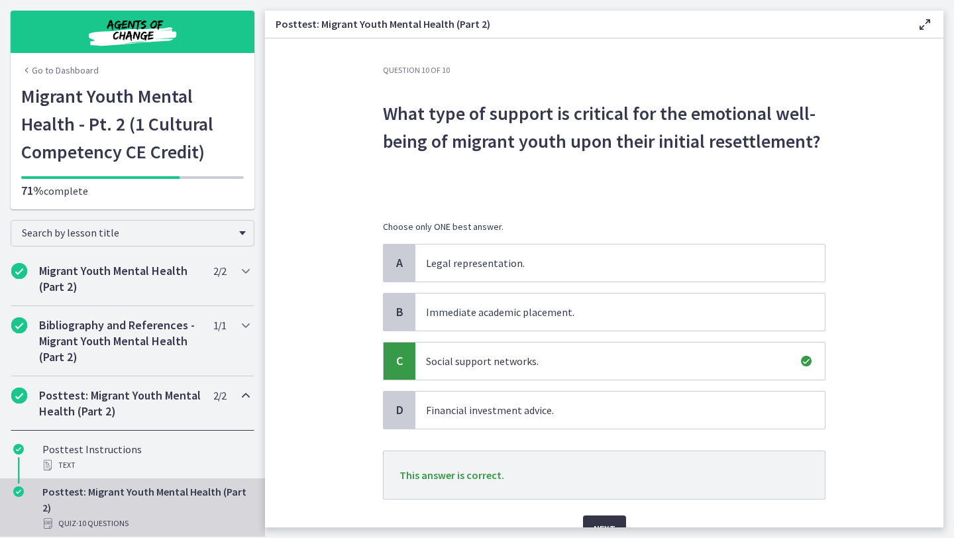
click at [607, 521] on span "Next" at bounding box center [605, 529] width 22 height 16
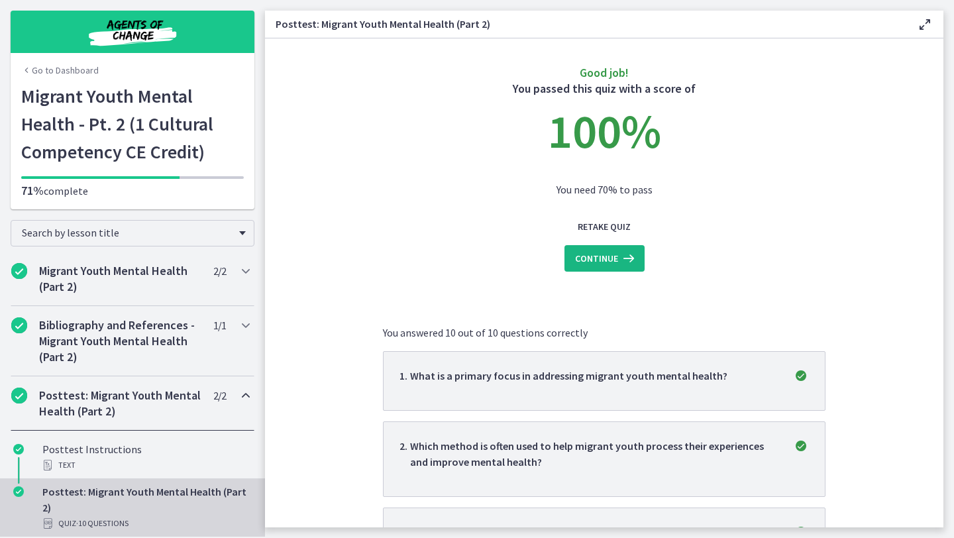
click at [622, 252] on icon at bounding box center [627, 258] width 19 height 16
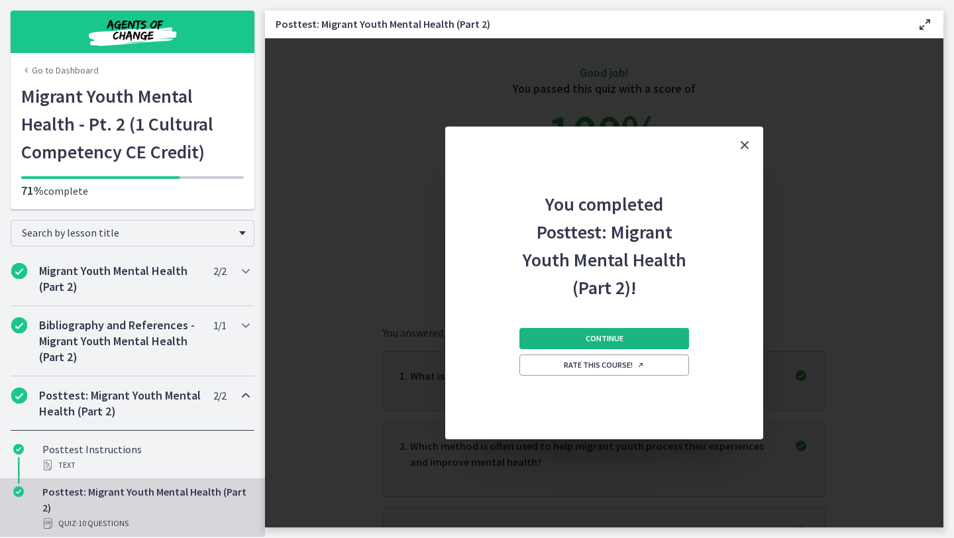
click at [633, 335] on button "Continue" at bounding box center [604, 338] width 170 height 21
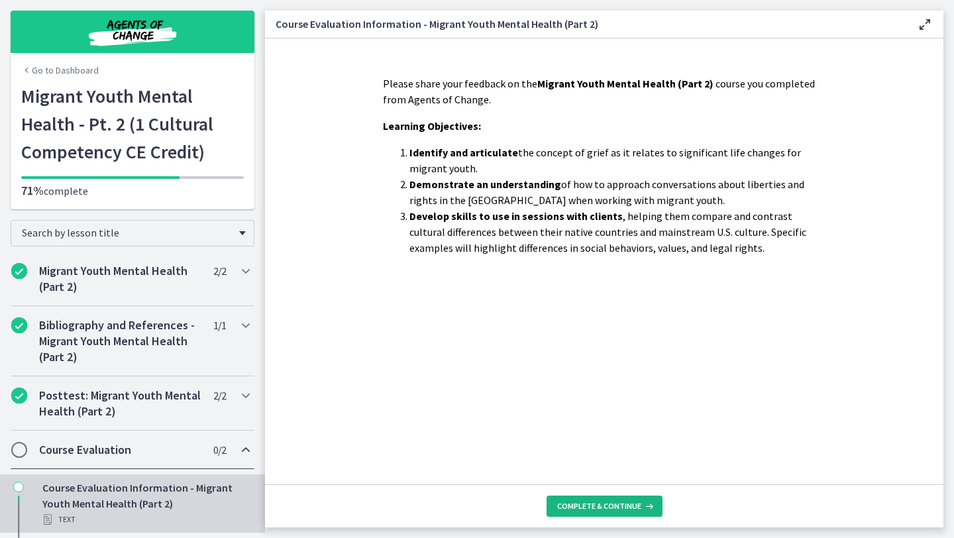
click at [606, 507] on span "Complete & continue" at bounding box center [599, 506] width 84 height 11
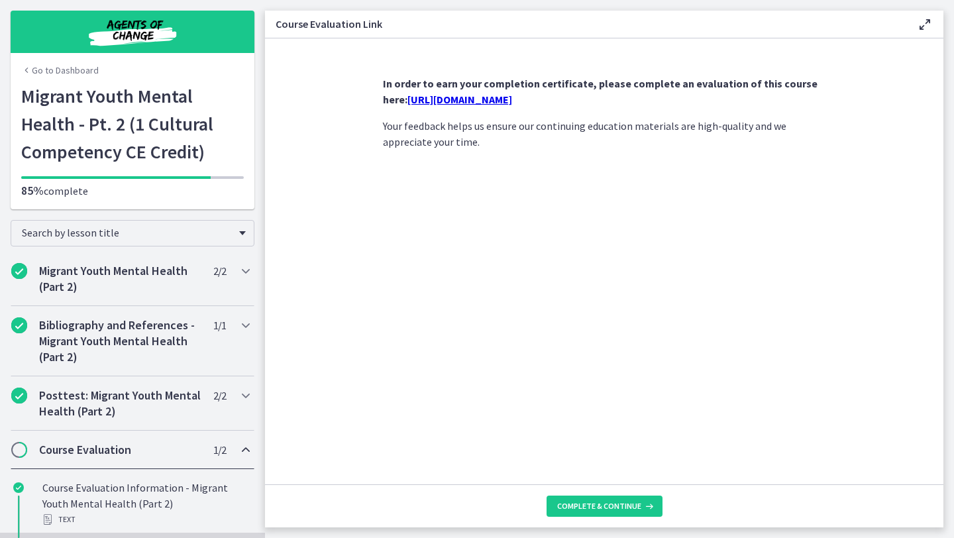
click at [512, 102] on link "https://forms.gle/qLDmo1Bewevwuj4G9" at bounding box center [460, 99] width 105 height 13
click at [618, 514] on button "Complete & continue" at bounding box center [605, 506] width 116 height 21
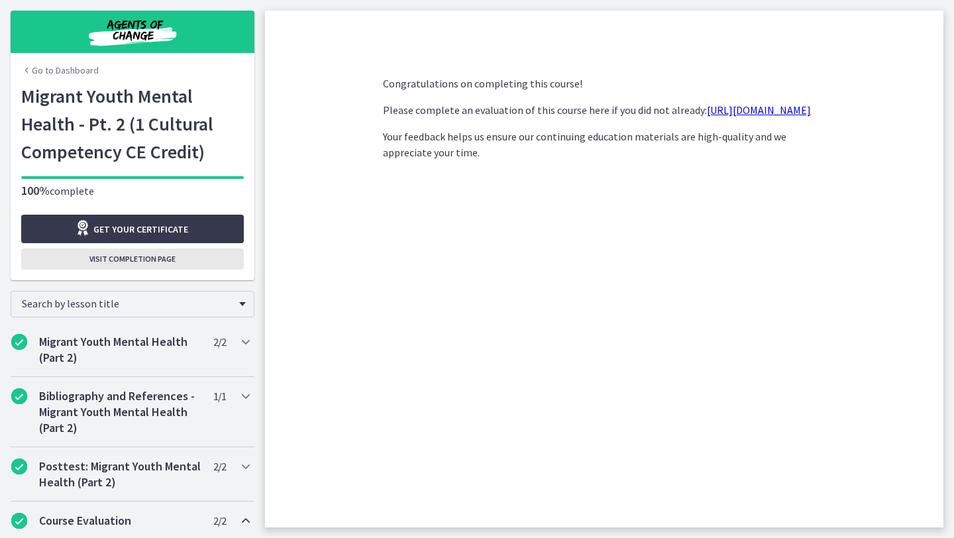
click at [135, 257] on span "Visit completion page" at bounding box center [132, 259] width 86 height 11
click at [139, 30] on img "Chapters" at bounding box center [132, 32] width 159 height 32
click at [44, 67] on link "Go to Dashboard" at bounding box center [60, 70] width 78 height 13
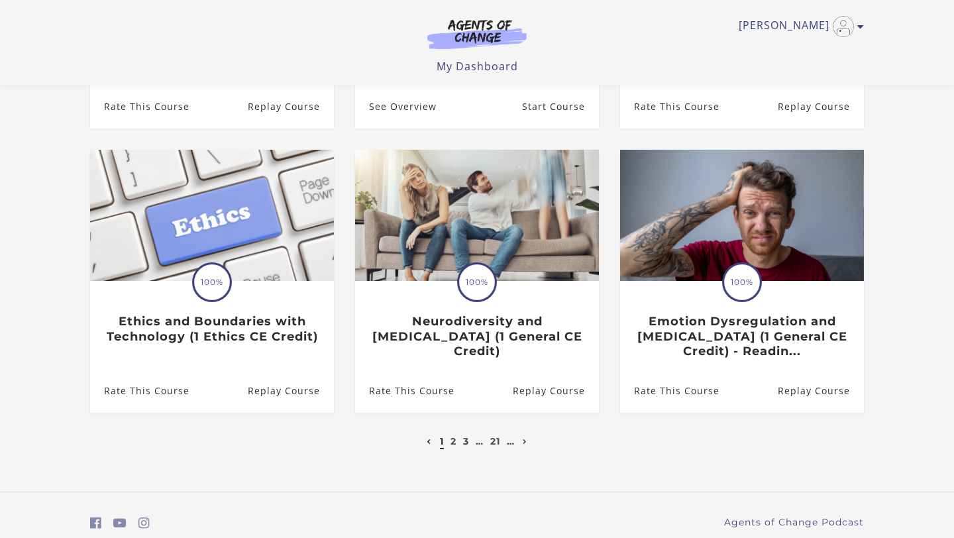
scroll to position [345, 0]
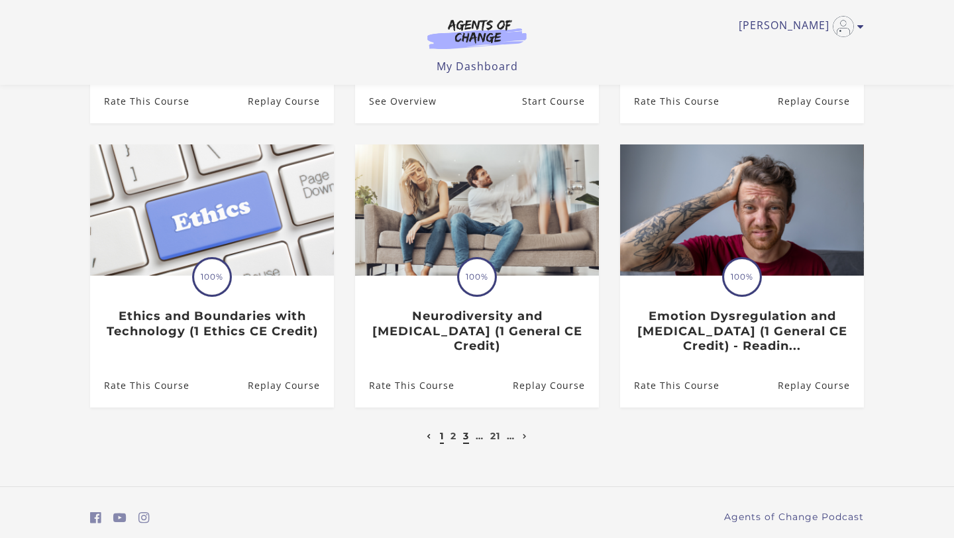
click at [465, 441] on link "3" at bounding box center [466, 436] width 6 height 12
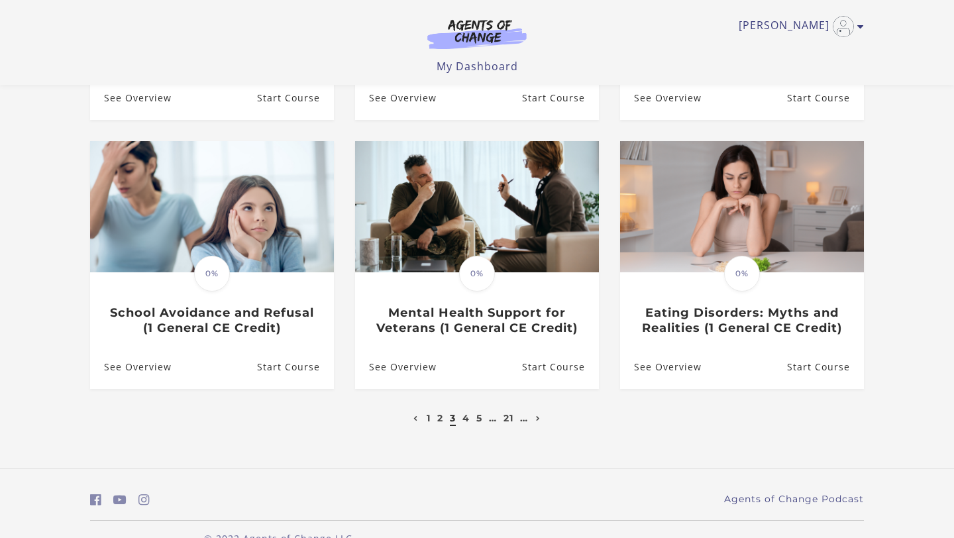
drag, startPoint x: 954, startPoint y: 146, endPoint x: 954, endPoint y: 359, distance: 212.7
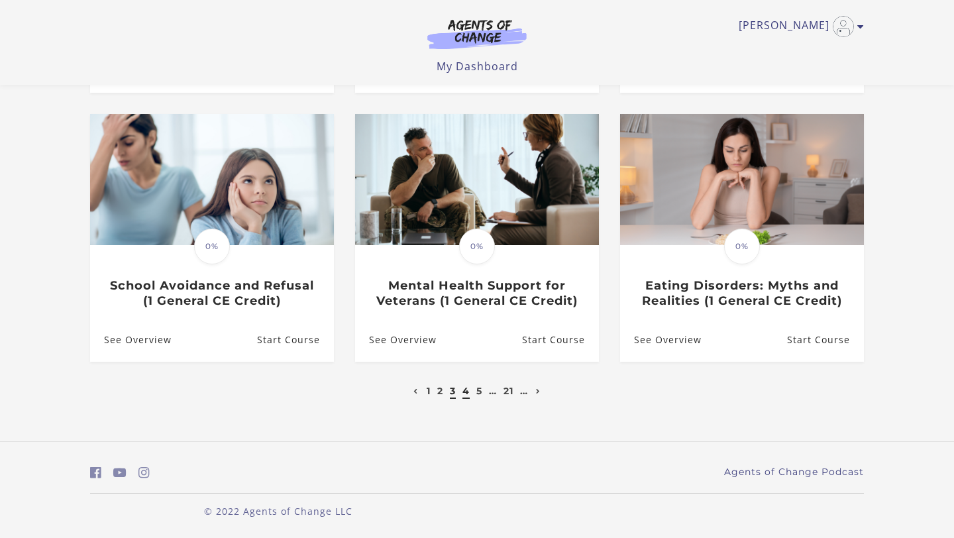
click at [463, 394] on link "4" at bounding box center [466, 391] width 7 height 12
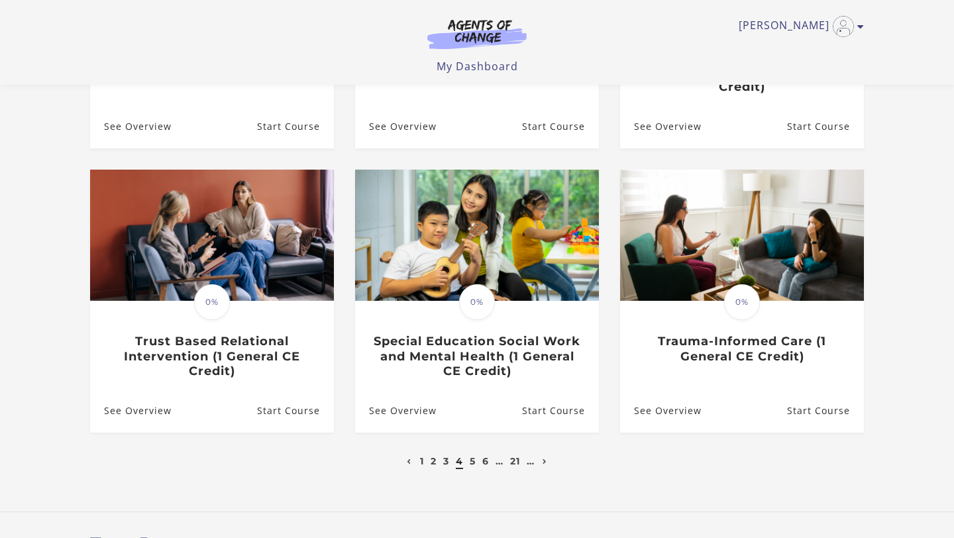
scroll to position [345, 0]
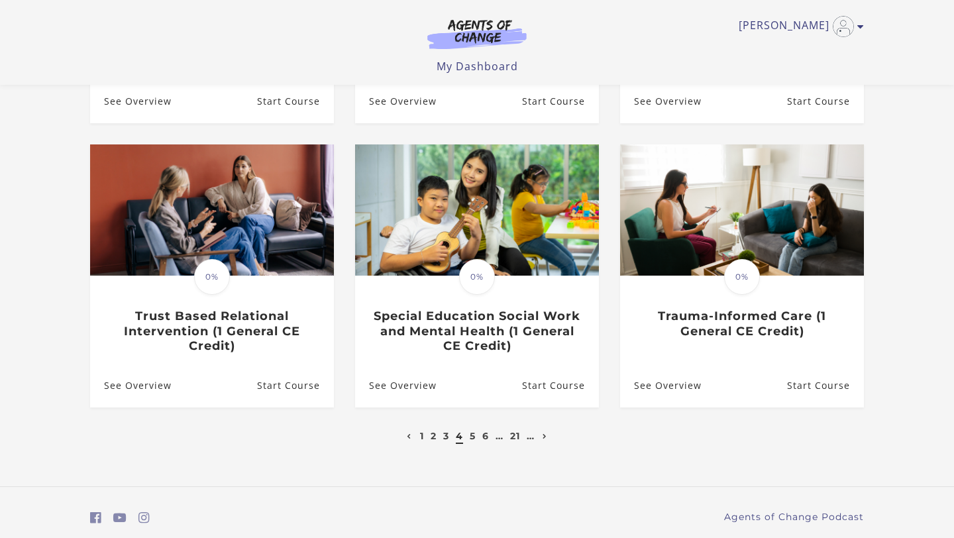
click at [468, 442] on li "5" at bounding box center [472, 436] width 9 height 16
click at [473, 442] on link "5" at bounding box center [473, 436] width 6 height 12
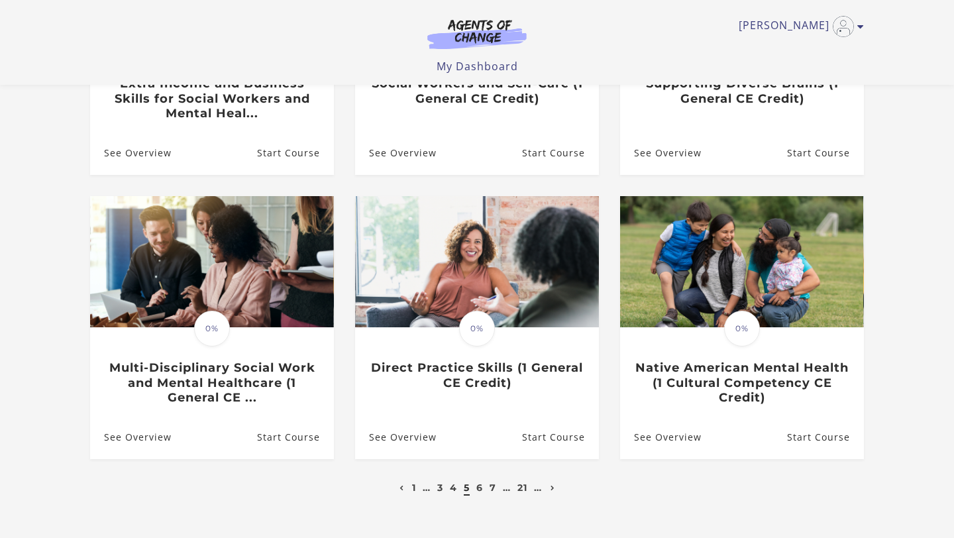
scroll to position [318, 0]
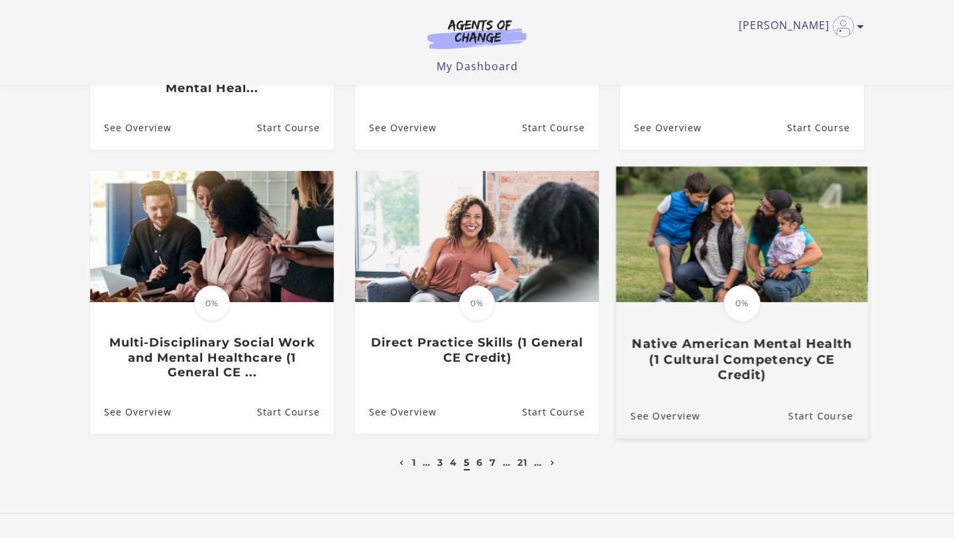
click at [767, 360] on h3 "Native American Mental Health (1 Cultural Competency CE Credit)" at bounding box center [742, 359] width 223 height 46
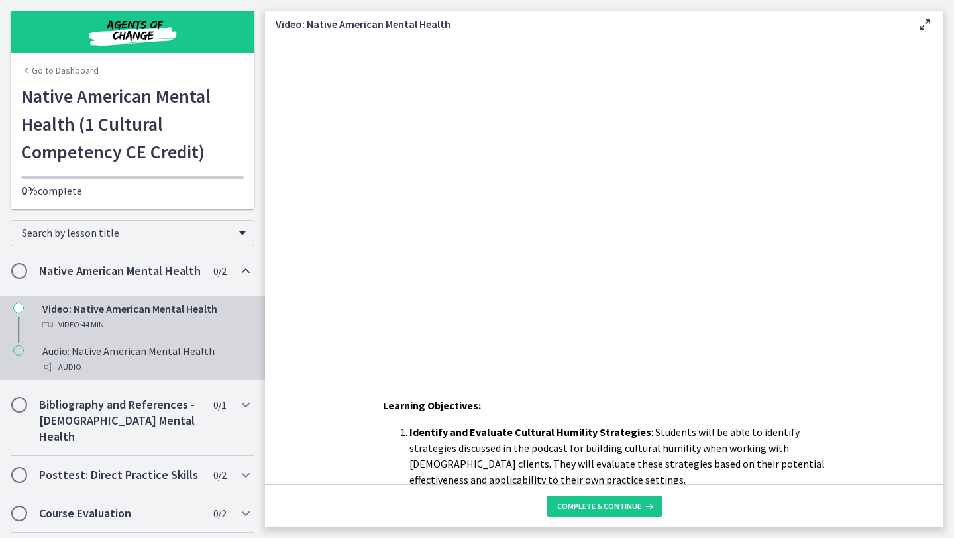
click at [187, 349] on div "Audio: Native American Mental Health Audio" at bounding box center [145, 359] width 207 height 32
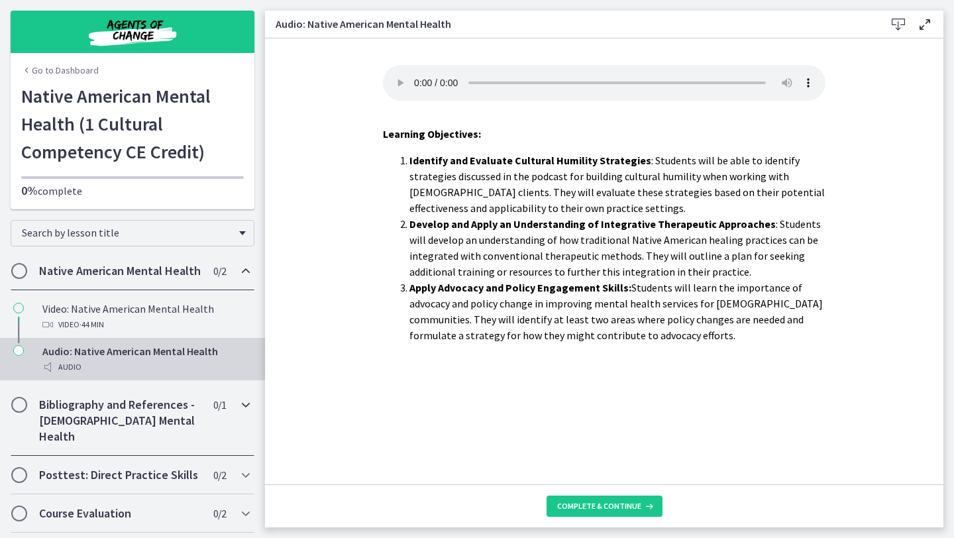
click at [107, 396] on div "Bibliography and References - [DEMOGRAPHIC_DATA] Mental Health 0 / 1 Completed" at bounding box center [133, 421] width 244 height 70
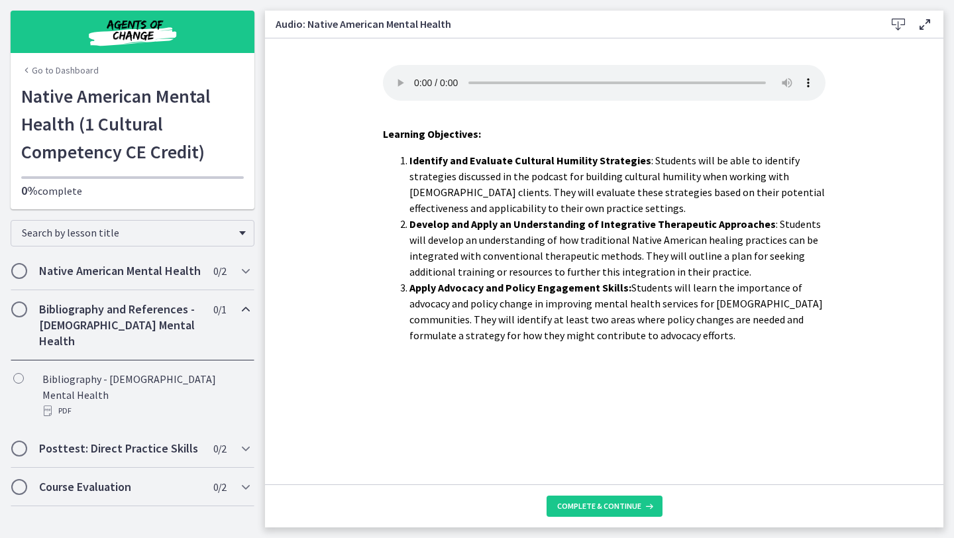
click at [151, 333] on h2 "Bibliography and References - [DEMOGRAPHIC_DATA] Mental Health" at bounding box center [120, 325] width 162 height 48
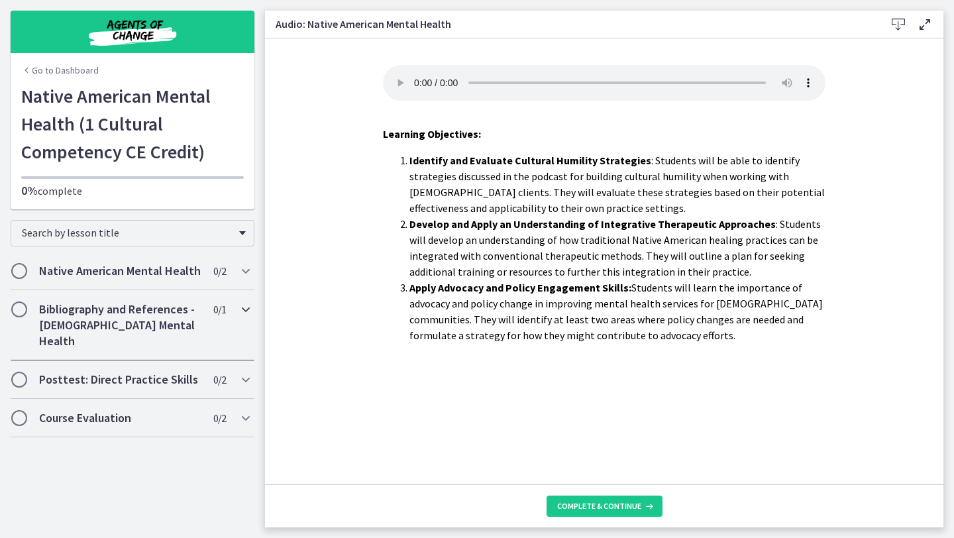
click at [151, 333] on h2 "Bibliography and References - [DEMOGRAPHIC_DATA] Mental Health" at bounding box center [120, 325] width 162 height 48
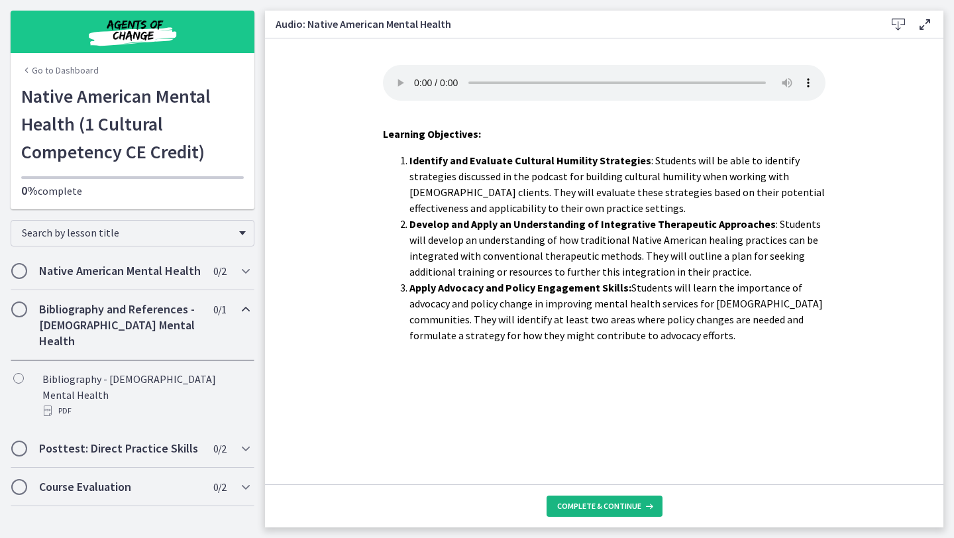
click at [590, 512] on button "Complete & continue" at bounding box center [605, 506] width 116 height 21
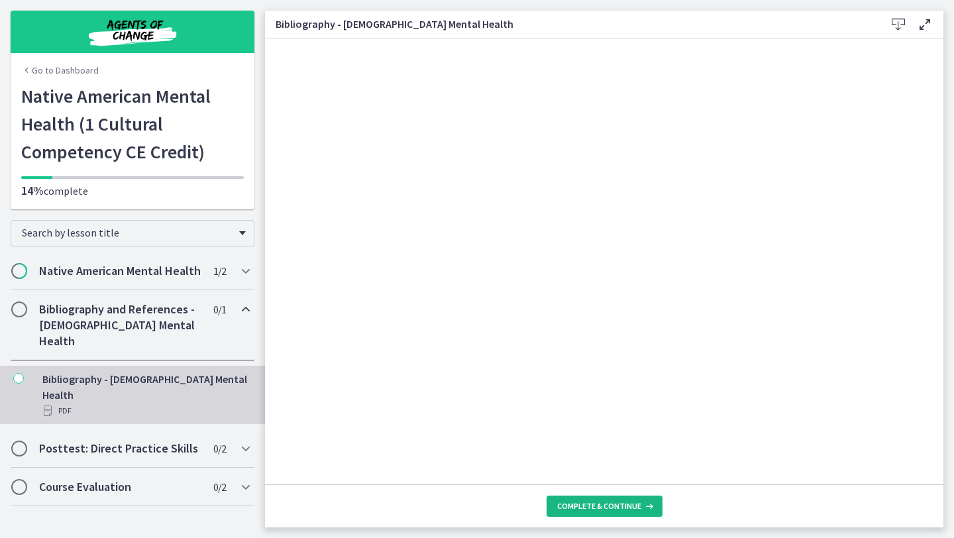
click at [618, 507] on span "Complete & continue" at bounding box center [599, 506] width 84 height 11
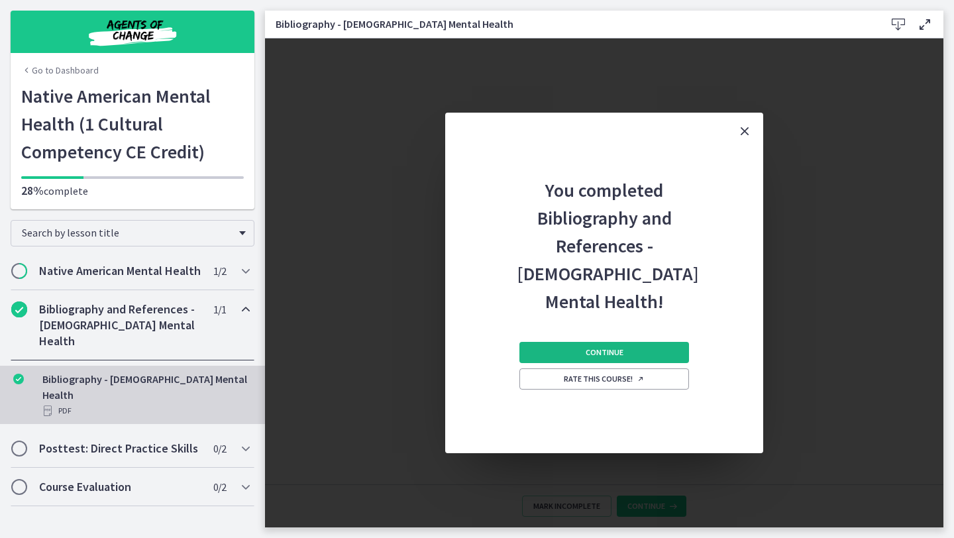
click at [586, 359] on button "Continue" at bounding box center [604, 352] width 170 height 21
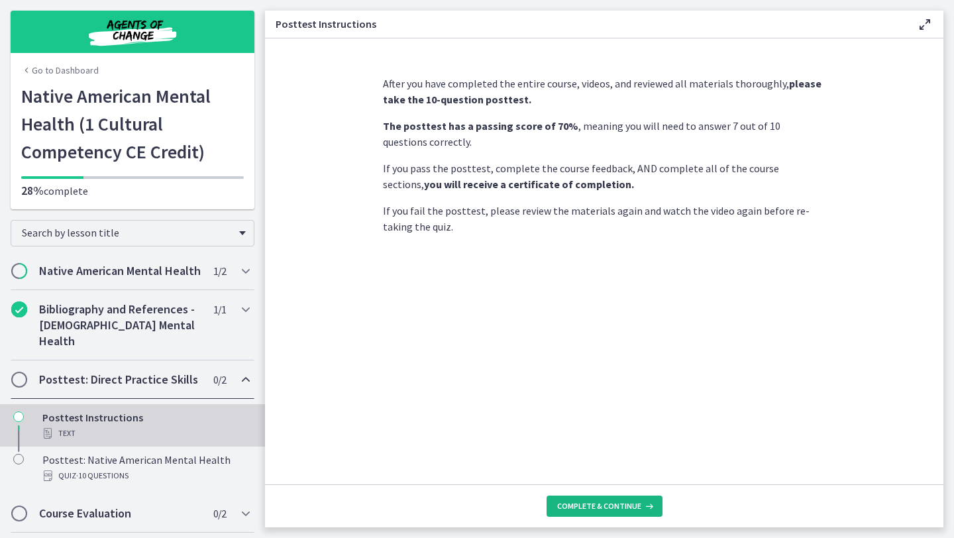
click at [586, 505] on span "Complete & continue" at bounding box center [599, 506] width 84 height 11
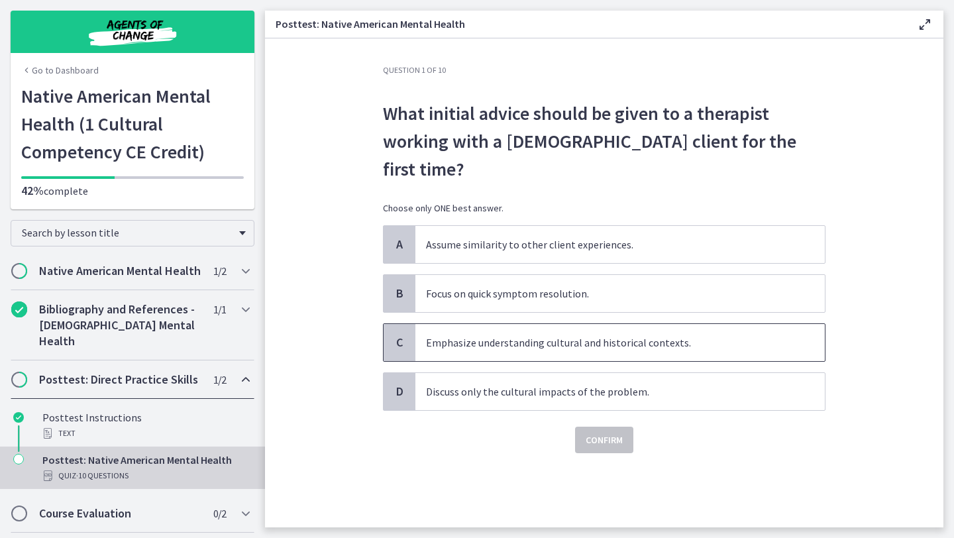
click at [569, 335] on p "Emphasize understanding cultural and historical contexts." at bounding box center [607, 343] width 362 height 16
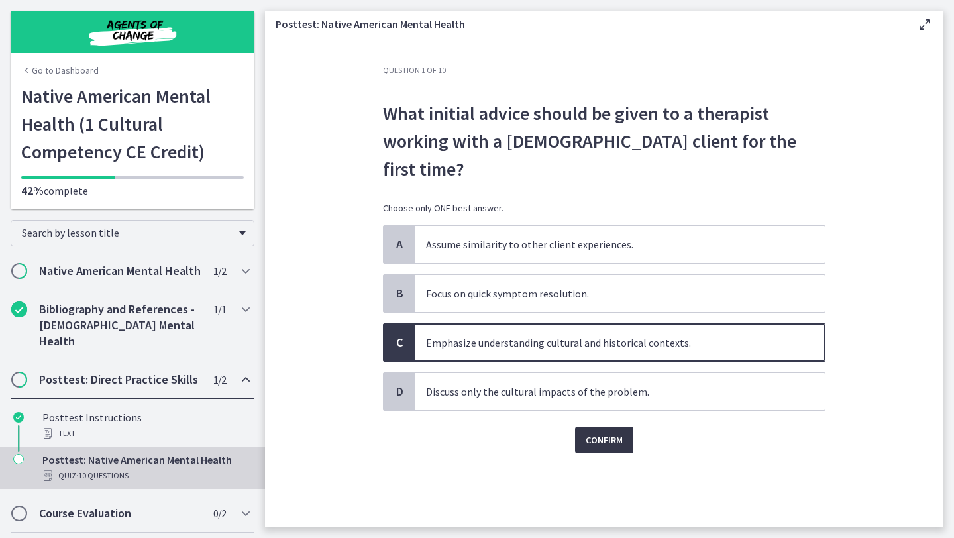
click at [618, 432] on span "Confirm" at bounding box center [604, 440] width 37 height 16
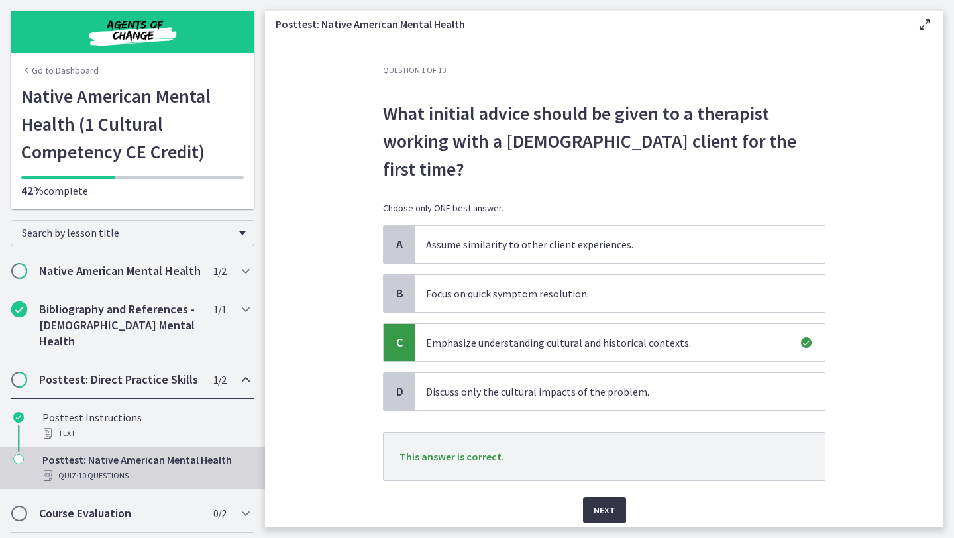
click at [604, 497] on button "Next" at bounding box center [604, 510] width 43 height 27
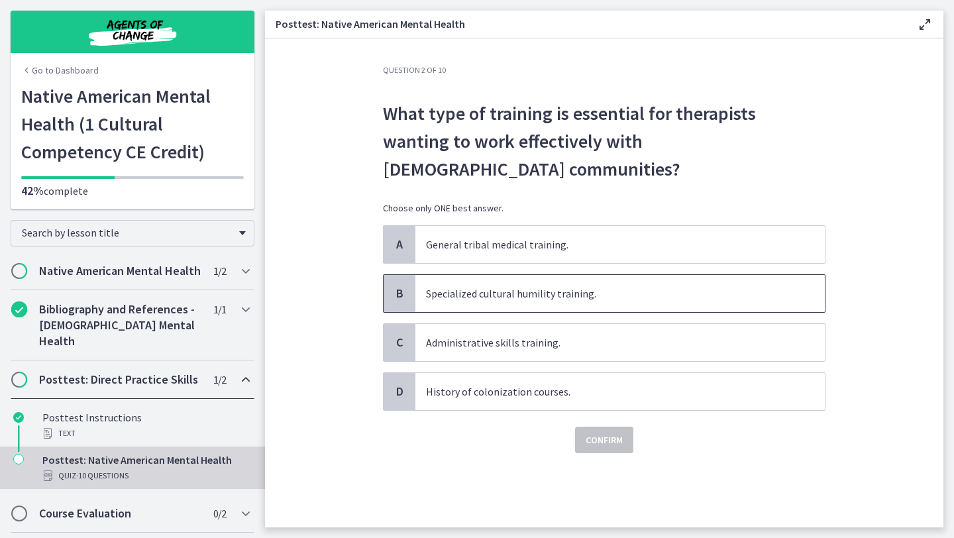
click at [604, 286] on p "Specialized cultural humility training." at bounding box center [607, 294] width 362 height 16
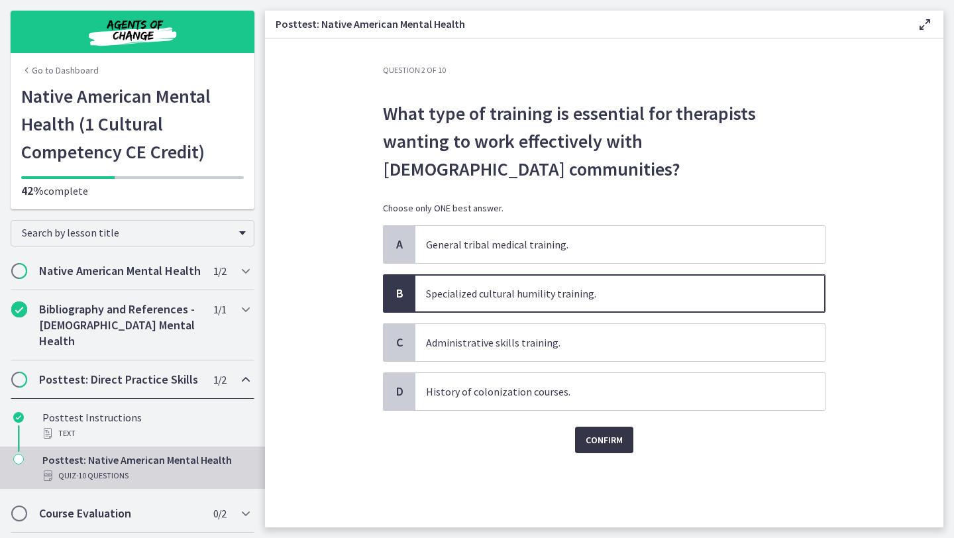
click at [610, 432] on span "Confirm" at bounding box center [604, 440] width 37 height 16
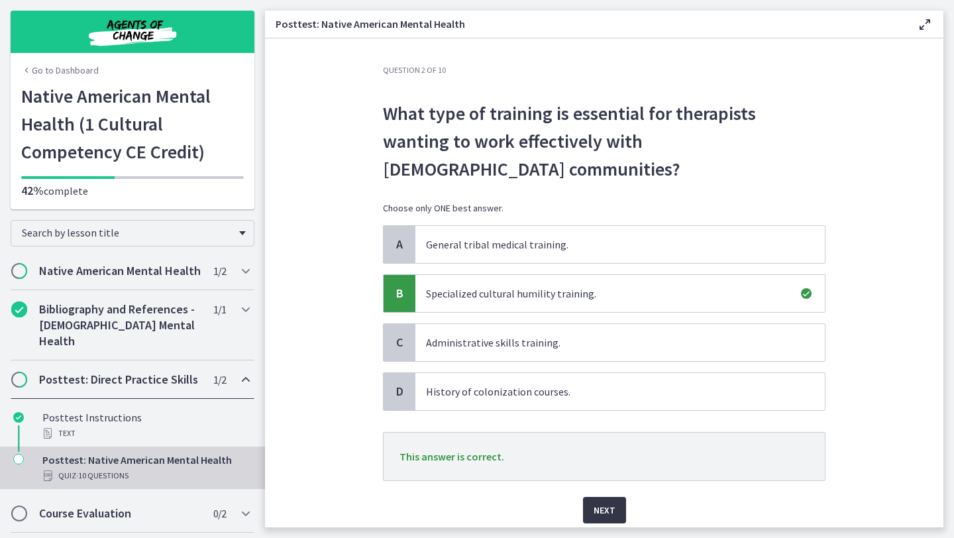
click at [601, 502] on span "Next" at bounding box center [605, 510] width 22 height 16
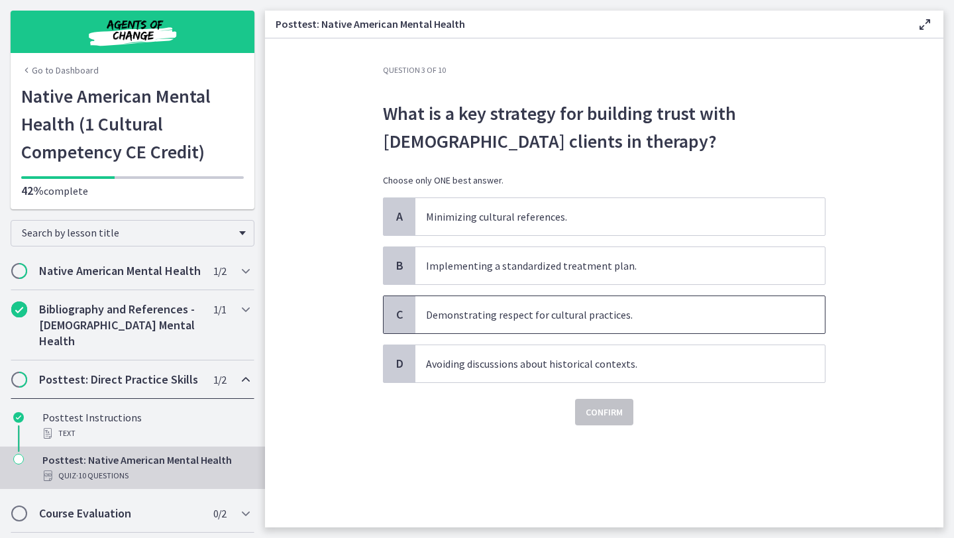
click at [643, 318] on p "Demonstrating respect for cultural practices." at bounding box center [607, 315] width 362 height 16
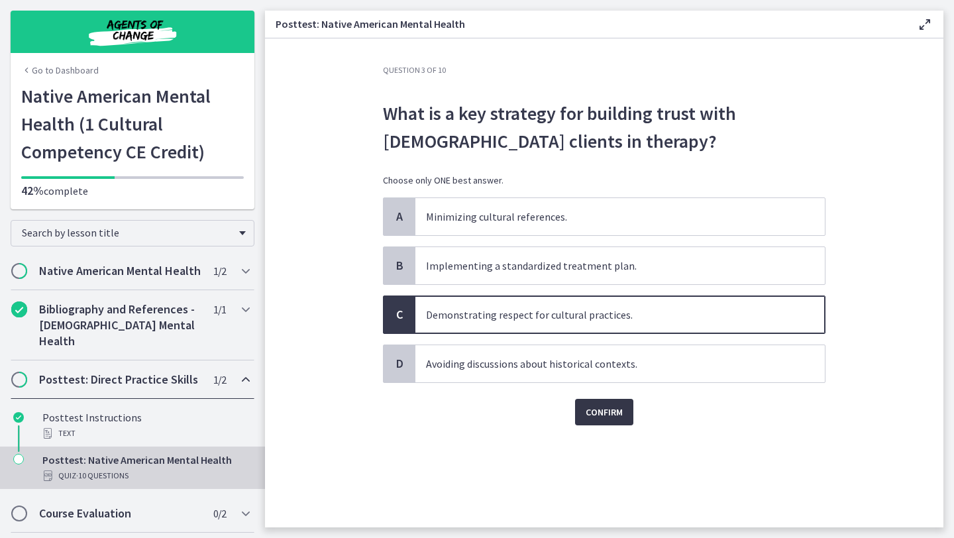
click at [612, 402] on button "Confirm" at bounding box center [604, 412] width 58 height 27
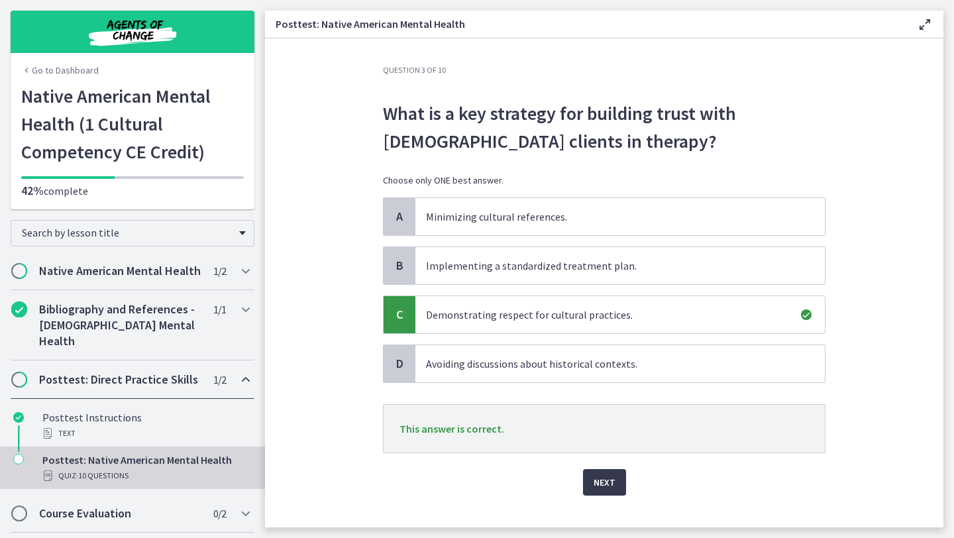
click at [616, 466] on div "Next" at bounding box center [604, 474] width 443 height 42
click at [611, 494] on button "Next" at bounding box center [604, 482] width 43 height 27
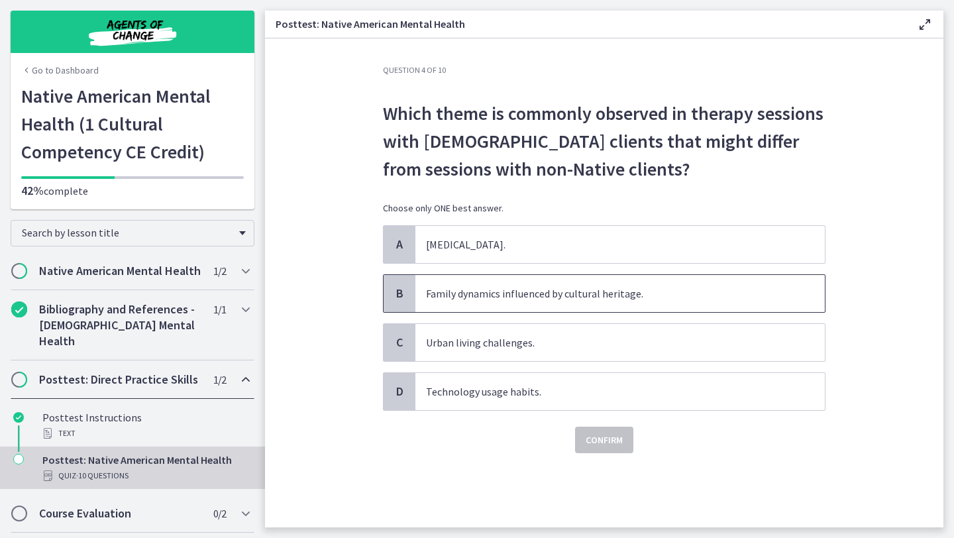
click at [557, 304] on span "Family dynamics influenced by cultural heritage." at bounding box center [620, 293] width 410 height 37
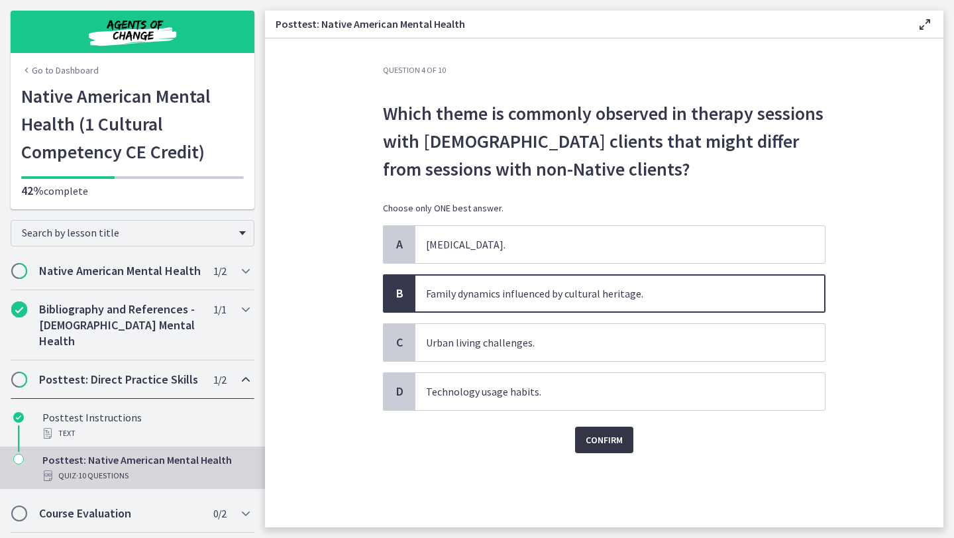
click at [604, 445] on span "Confirm" at bounding box center [604, 440] width 37 height 16
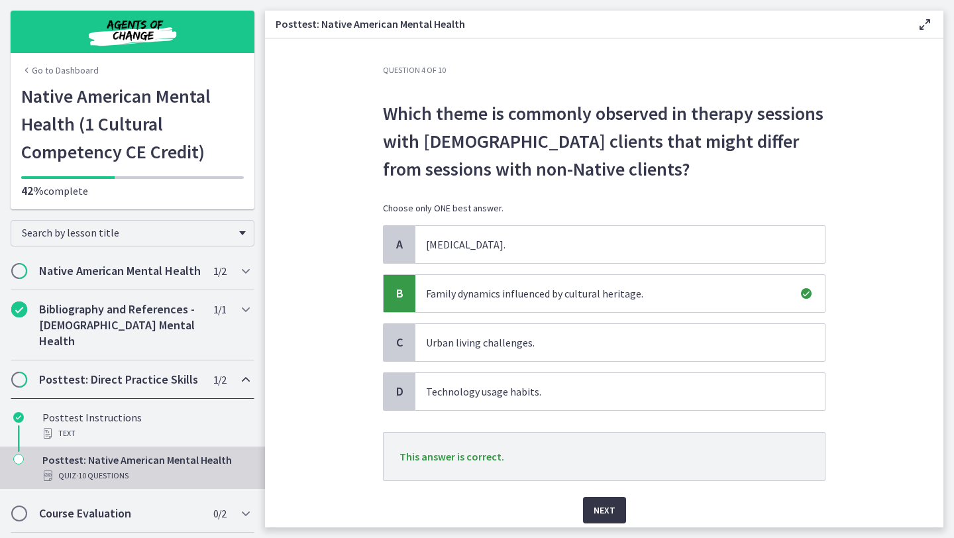
click at [618, 520] on button "Next" at bounding box center [604, 510] width 43 height 27
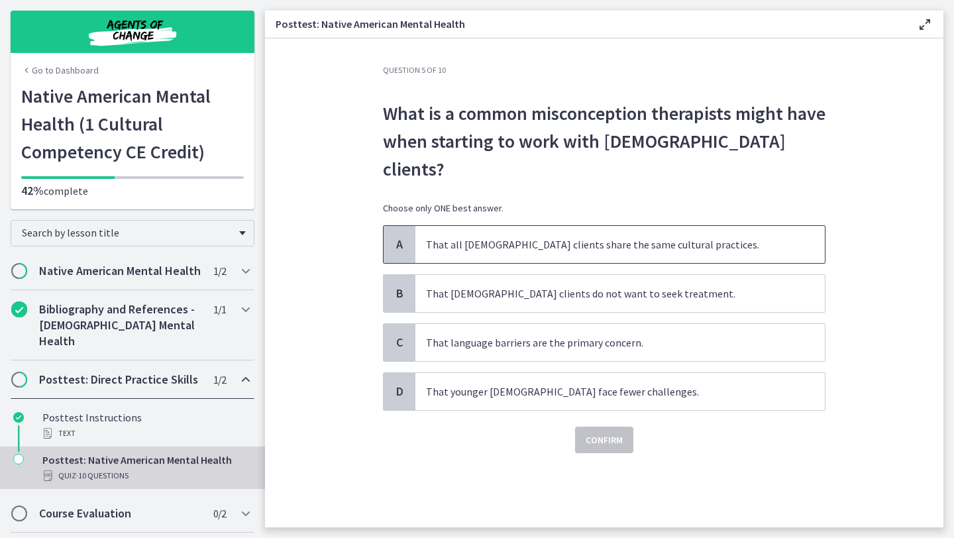
click at [547, 237] on p "That all [DEMOGRAPHIC_DATA] clients share the same cultural practices." at bounding box center [607, 245] width 362 height 16
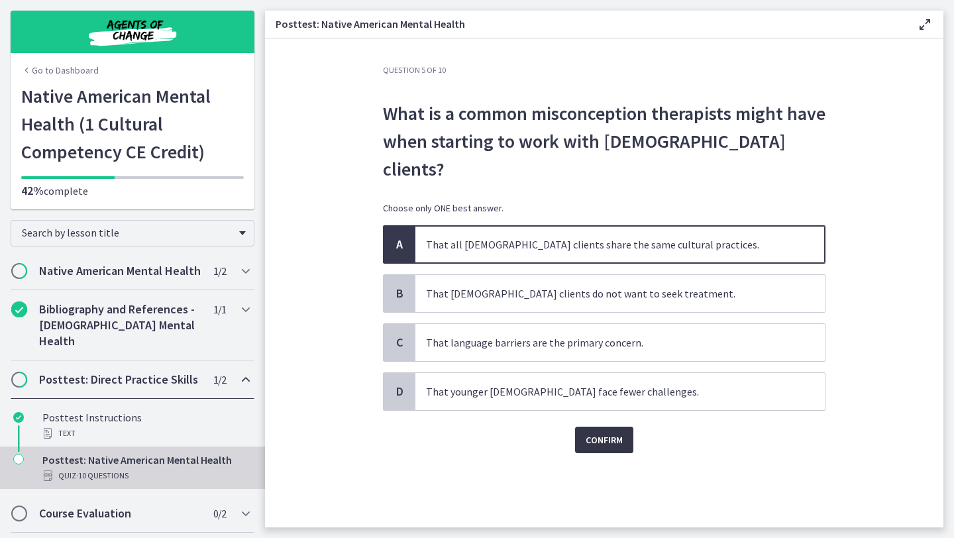
click at [614, 432] on span "Confirm" at bounding box center [604, 440] width 37 height 16
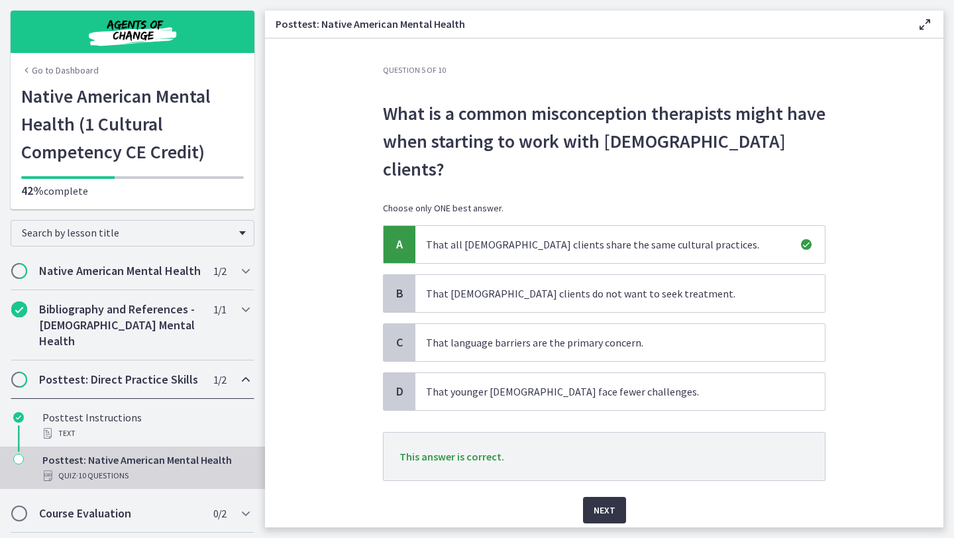
click at [600, 497] on button "Next" at bounding box center [604, 510] width 43 height 27
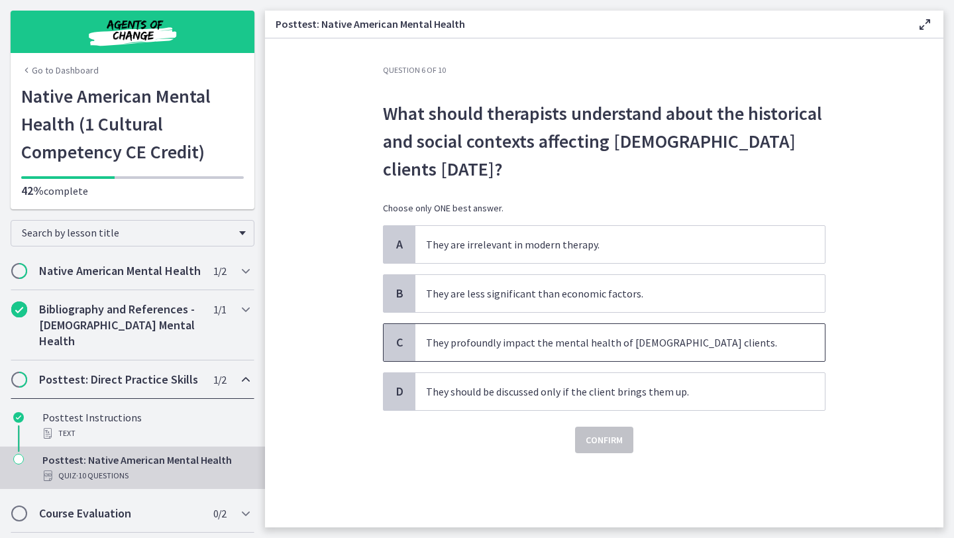
click at [535, 351] on span "They profoundly impact the mental health of [DEMOGRAPHIC_DATA] clients." at bounding box center [620, 342] width 410 height 37
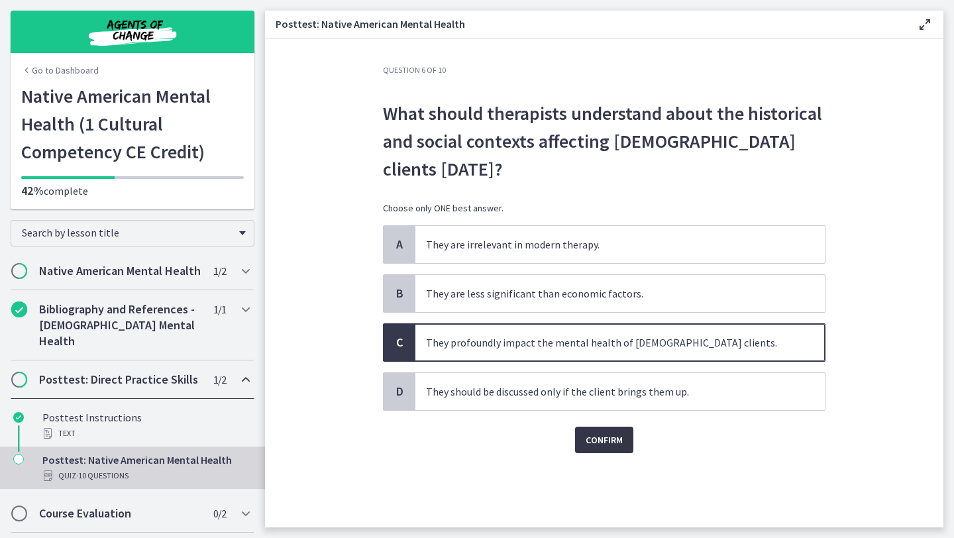
click at [596, 441] on span "Confirm" at bounding box center [604, 440] width 37 height 16
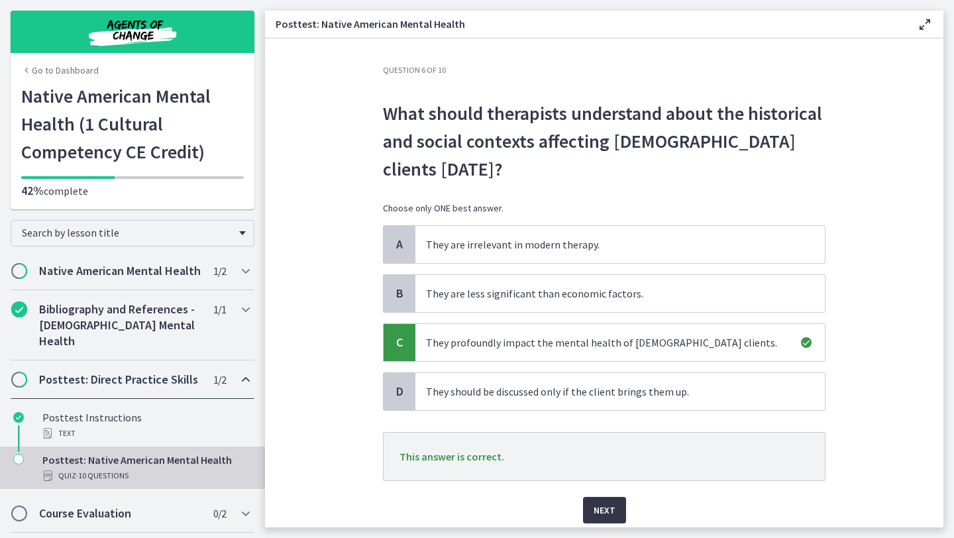
click at [610, 508] on span "Next" at bounding box center [605, 510] width 22 height 16
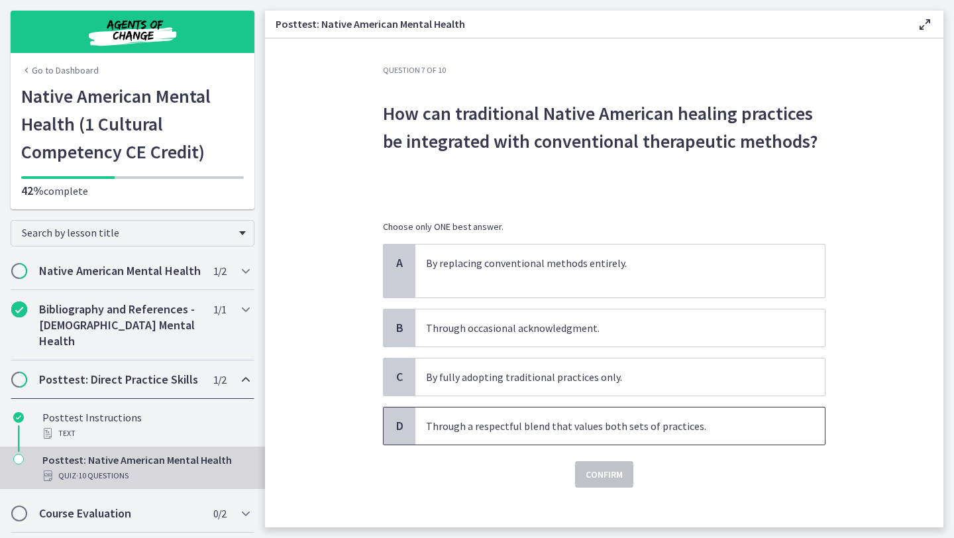
click at [637, 425] on p "Through a respectful blend that values both sets of practices." at bounding box center [607, 426] width 362 height 16
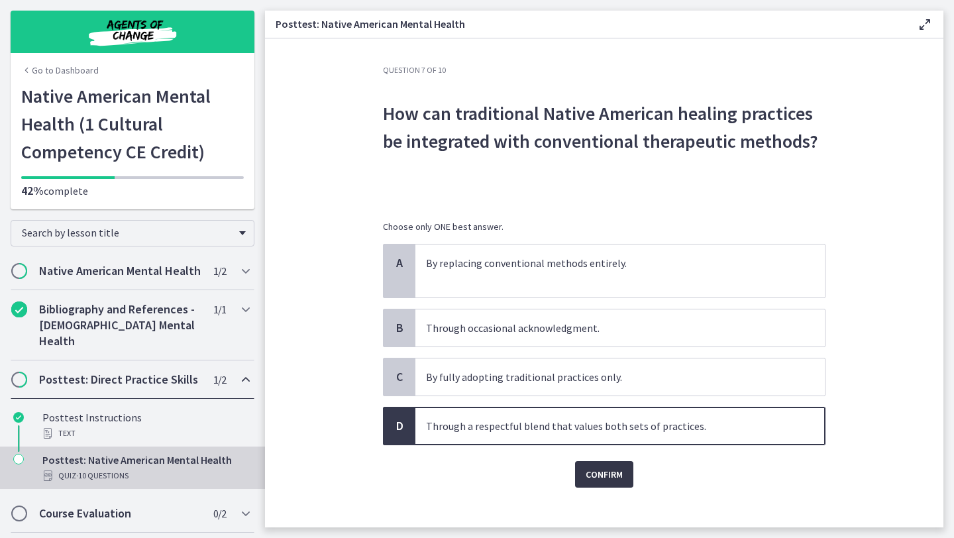
click at [620, 477] on span "Confirm" at bounding box center [604, 474] width 37 height 16
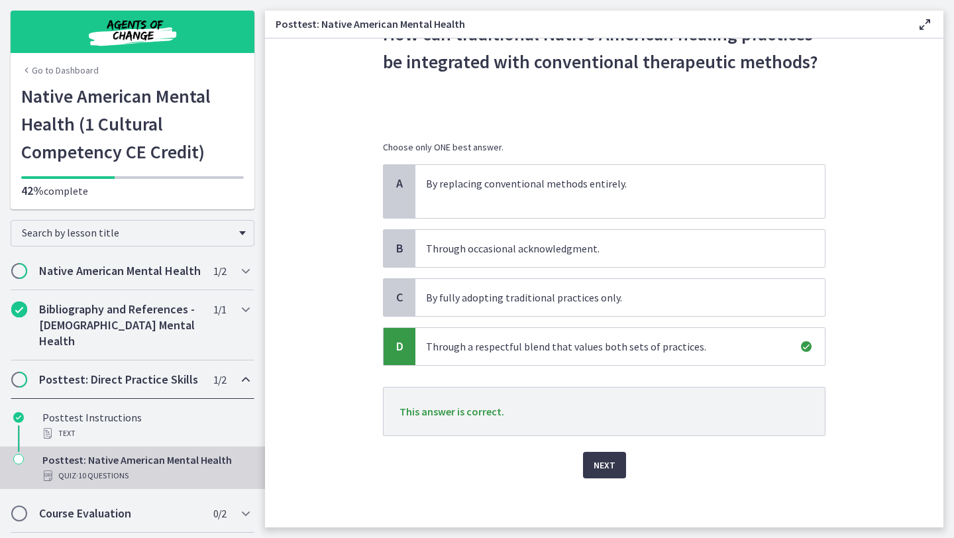
scroll to position [83, 0]
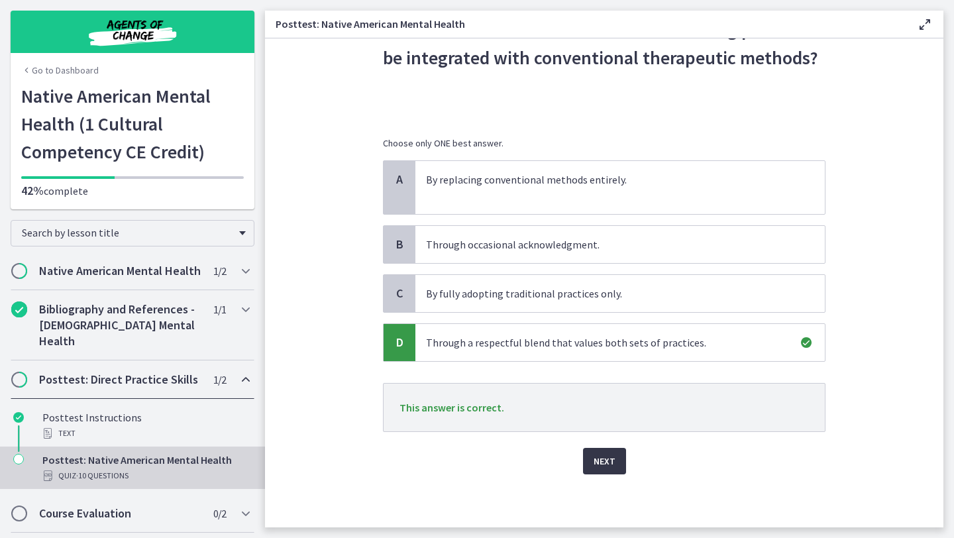
click at [598, 473] on button "Next" at bounding box center [604, 461] width 43 height 27
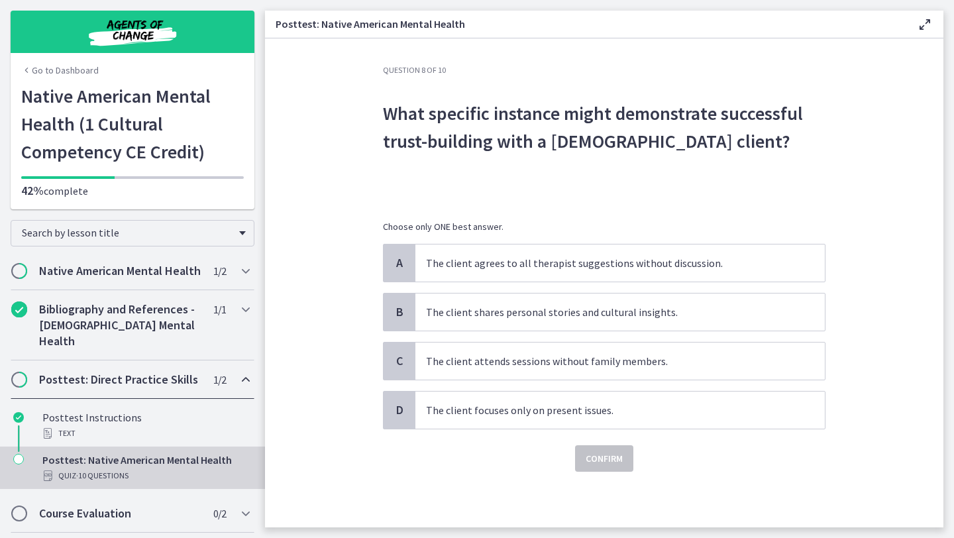
scroll to position [0, 0]
click at [569, 309] on p "The client shares personal stories and cultural insights." at bounding box center [607, 312] width 362 height 16
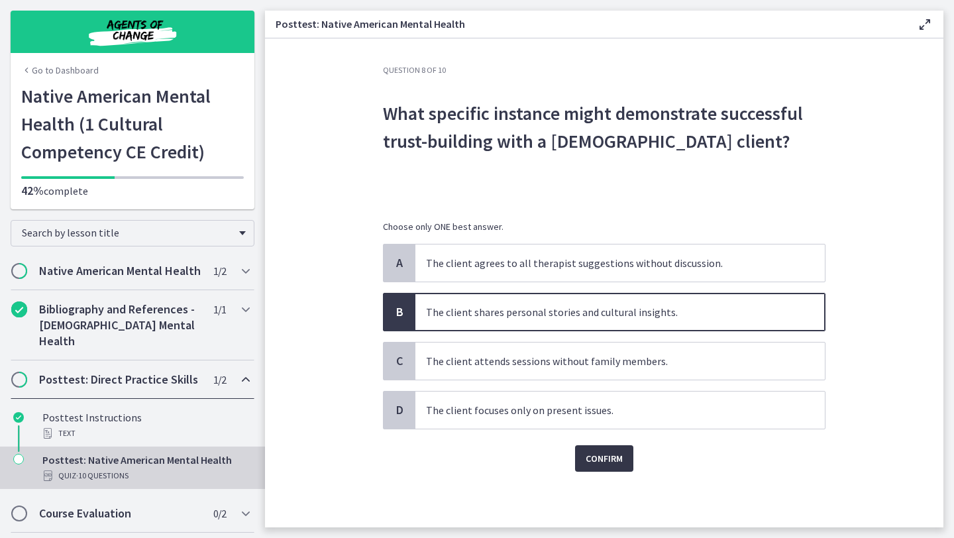
click at [600, 447] on button "Confirm" at bounding box center [604, 458] width 58 height 27
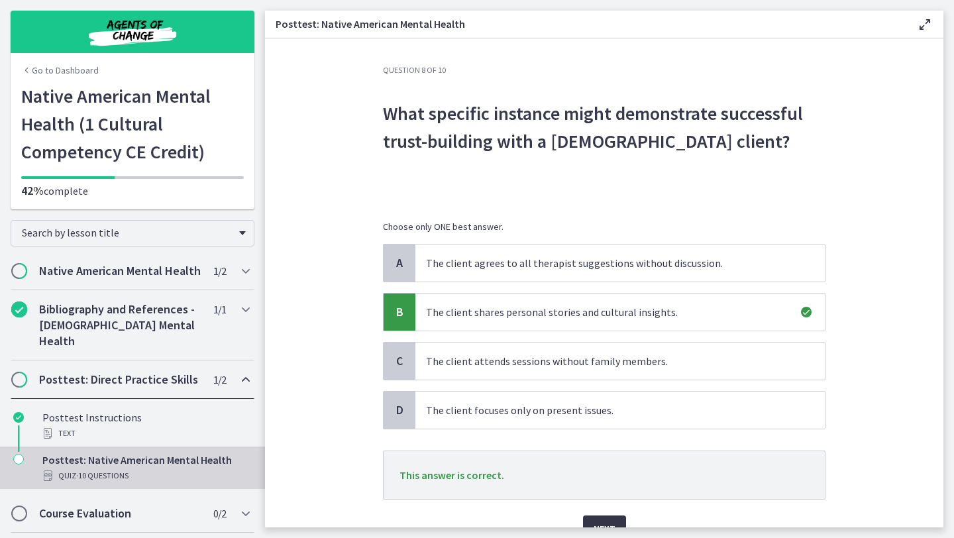
click at [602, 523] on span "Next" at bounding box center [605, 529] width 22 height 16
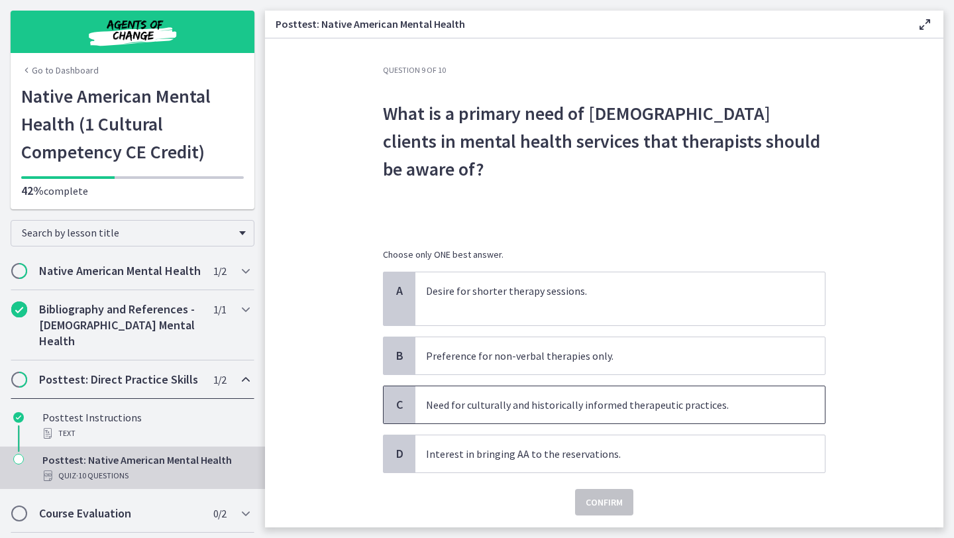
click at [558, 396] on span "Need for culturally and historically informed therapeutic practices." at bounding box center [620, 404] width 410 height 37
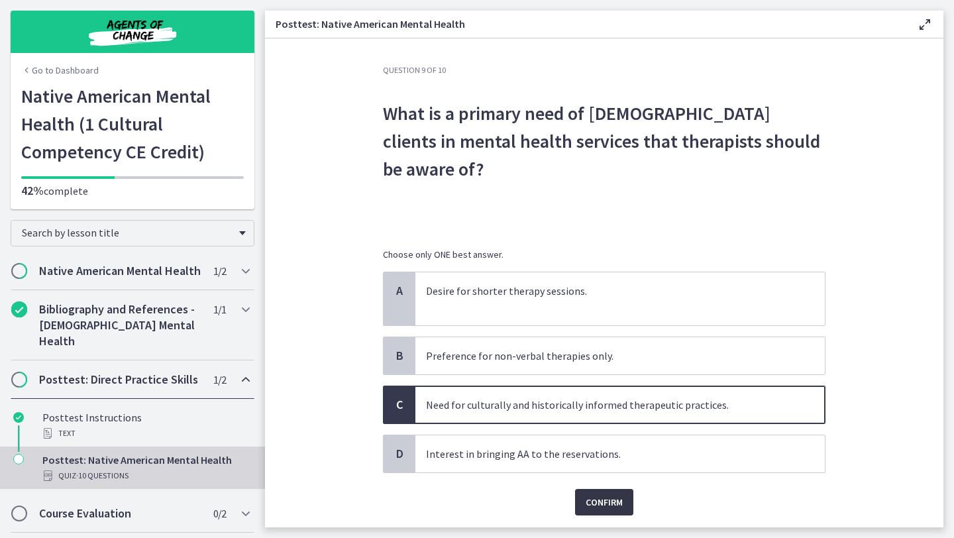
click at [608, 514] on button "Confirm" at bounding box center [604, 502] width 58 height 27
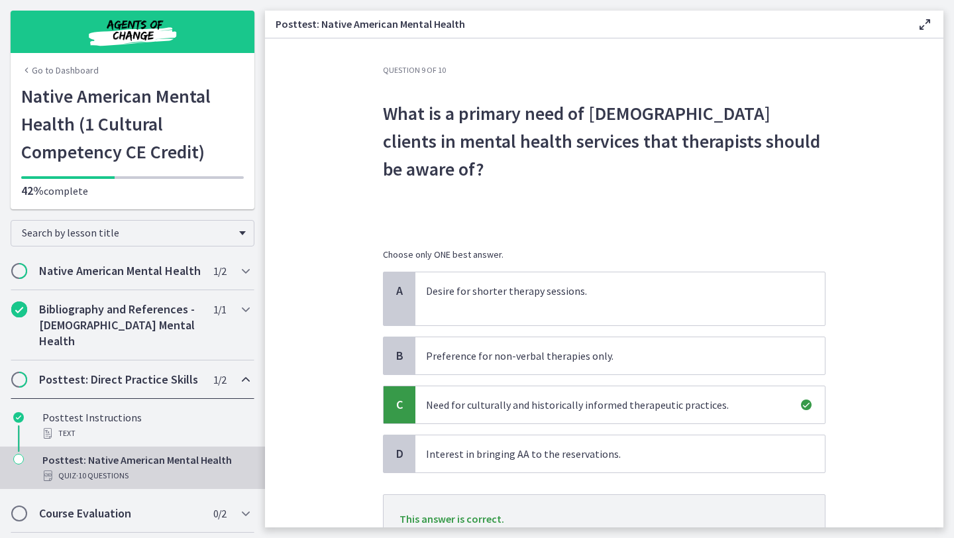
click at [952, 348] on main "Posttest: Native American Mental Health Enable fullscreen Question 9 of 10 What…" at bounding box center [609, 269] width 689 height 538
click at [935, 293] on section "Question 9 of 10 What is a primary need of Native American clients in mental he…" at bounding box center [604, 282] width 679 height 489
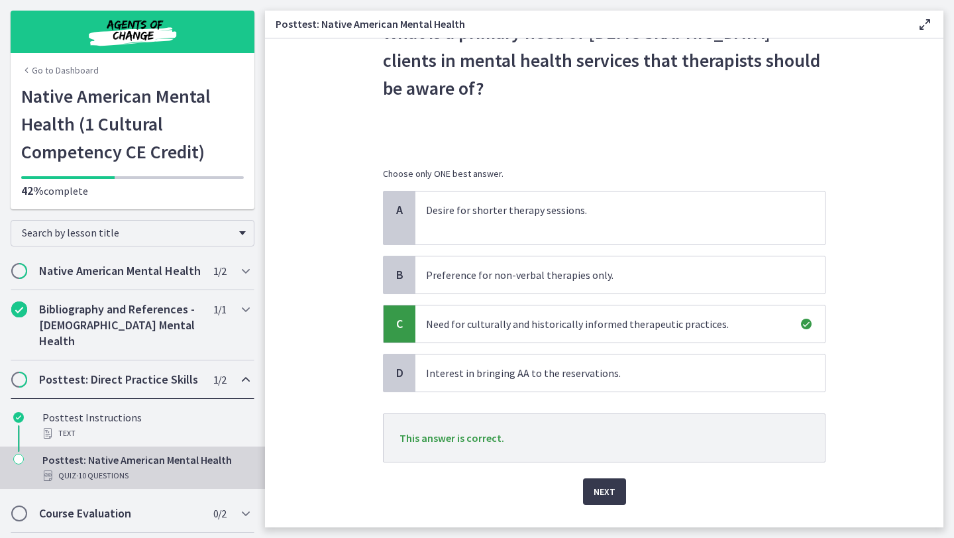
scroll to position [106, 0]
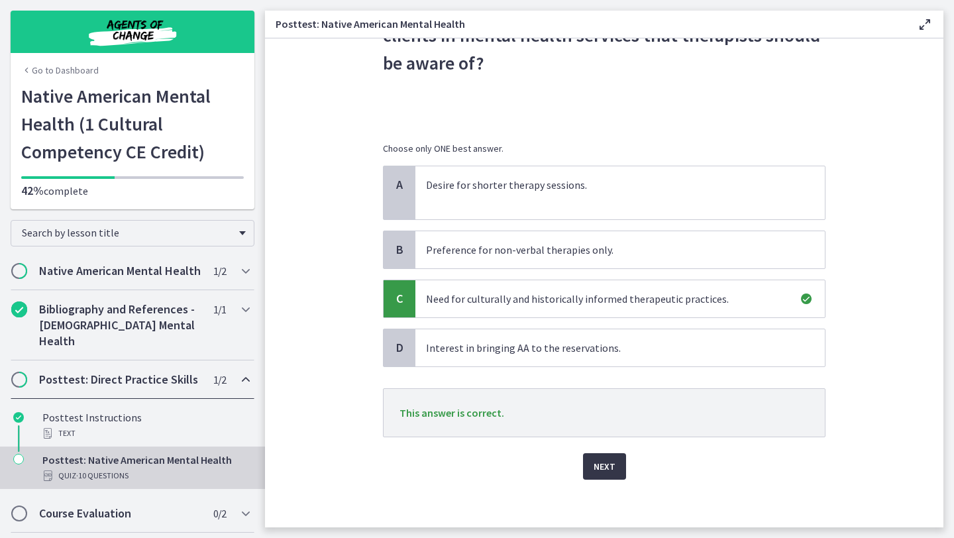
click at [594, 470] on span "Next" at bounding box center [605, 467] width 22 height 16
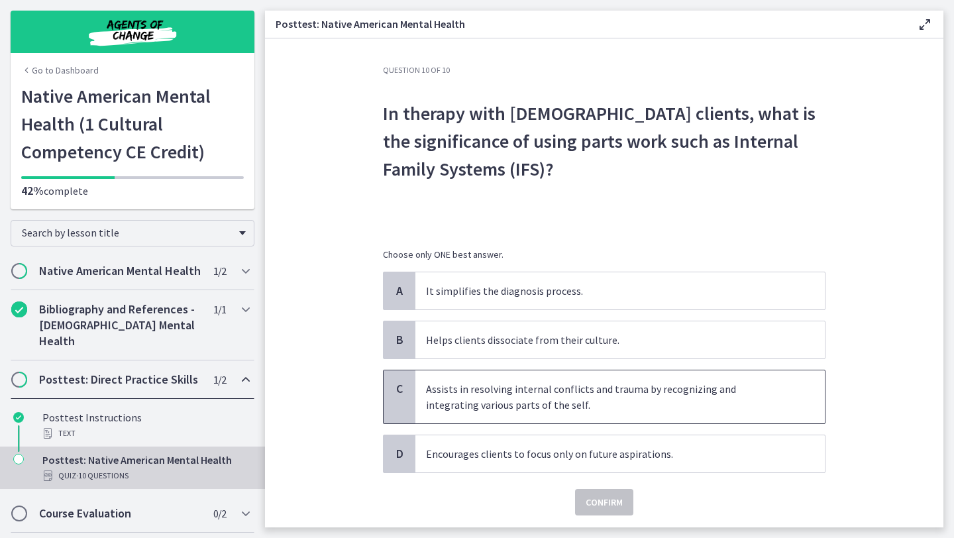
click at [593, 393] on p "Assists in resolving internal conflicts and trauma by recognizing and integrati…" at bounding box center [607, 397] width 362 height 32
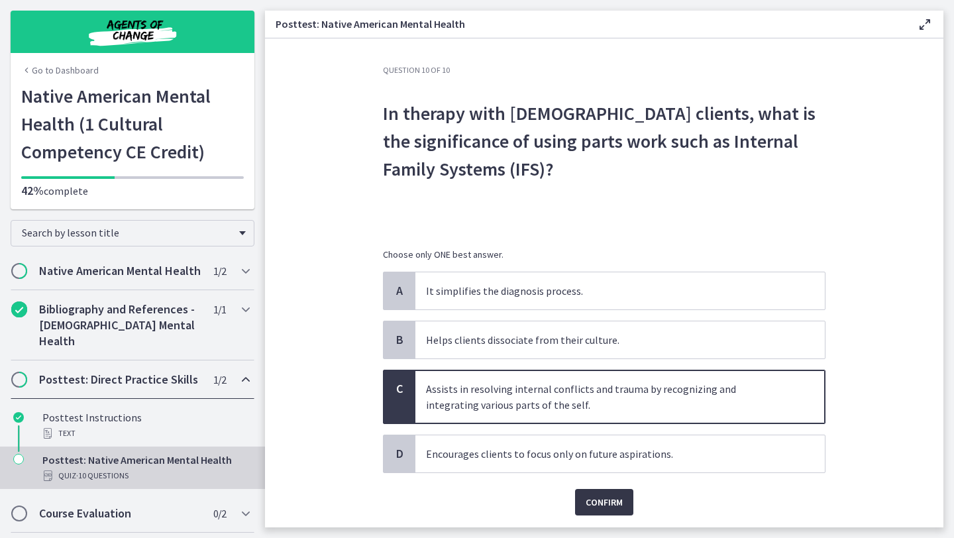
click at [601, 513] on button "Confirm" at bounding box center [604, 502] width 58 height 27
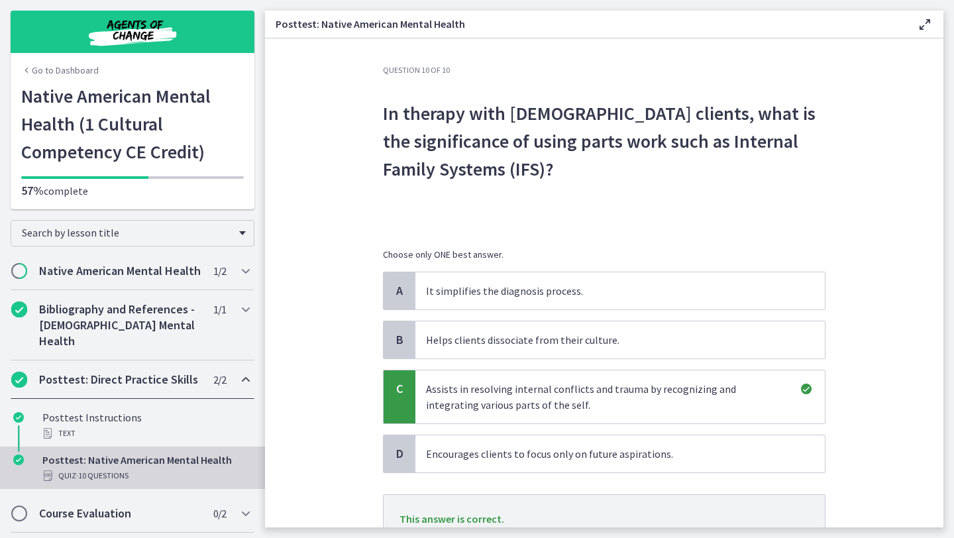
click at [763, 408] on p "Assists in resolving internal conflicts and trauma by recognizing and integrati…" at bounding box center [607, 397] width 362 height 32
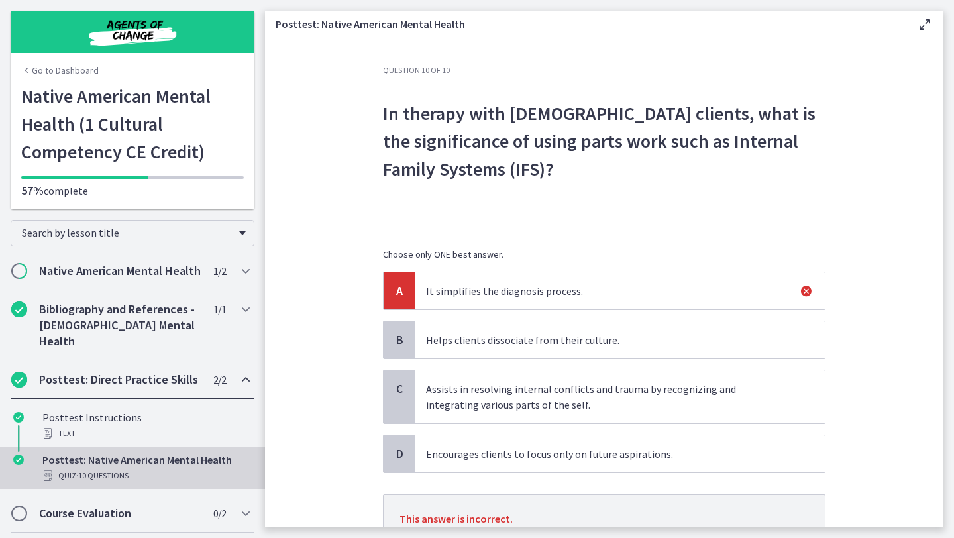
click at [954, 370] on main "Posttest: Native American Mental Health Enable fullscreen Question 10 of 10 In …" at bounding box center [609, 269] width 689 height 538
click at [952, 351] on main "Posttest: Native American Mental Health Enable fullscreen Question 10 of 10 In …" at bounding box center [609, 269] width 689 height 538
click at [954, 351] on main "Posttest: Native American Mental Health Enable fullscreen Question 10 of 10 In …" at bounding box center [609, 269] width 689 height 538
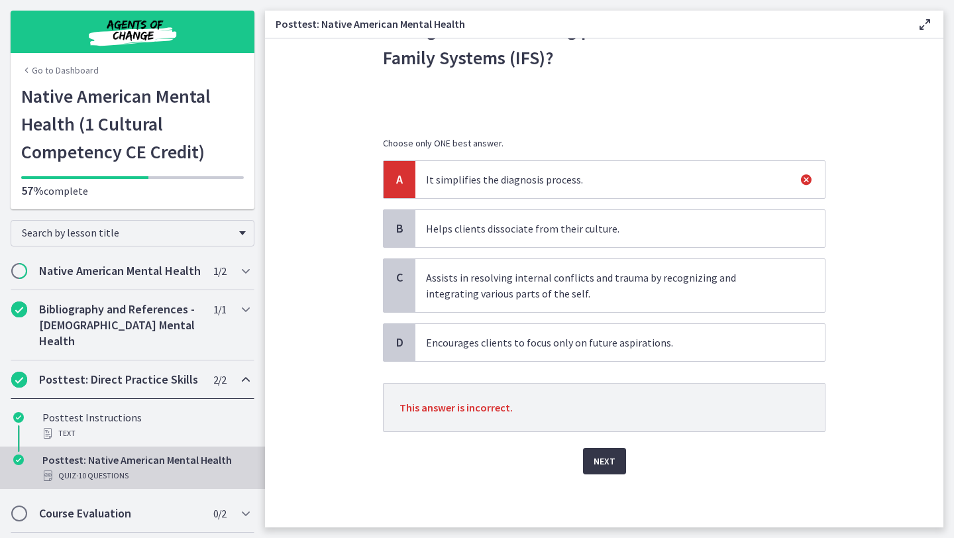
click at [604, 453] on span "Next" at bounding box center [605, 461] width 22 height 16
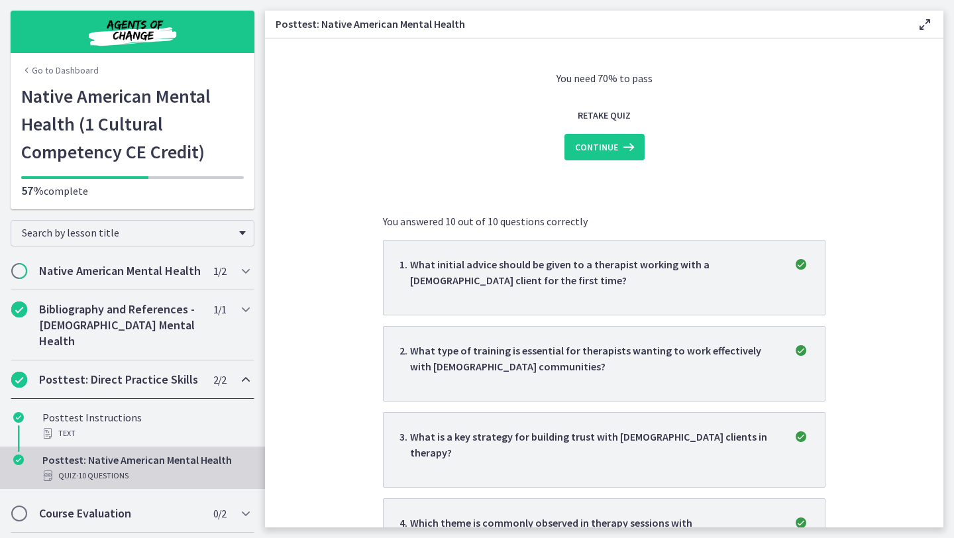
scroll to position [0, 0]
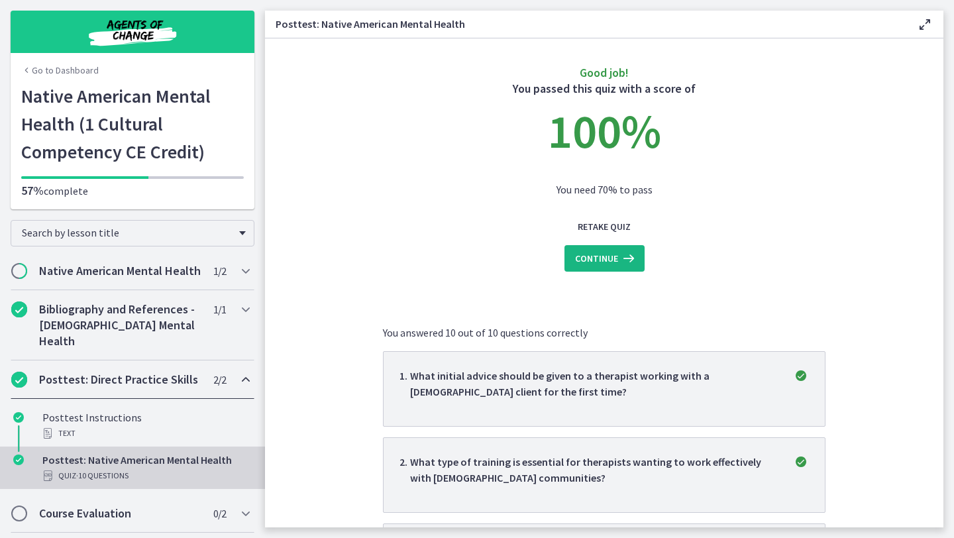
click at [616, 257] on span "Continue" at bounding box center [596, 258] width 43 height 16
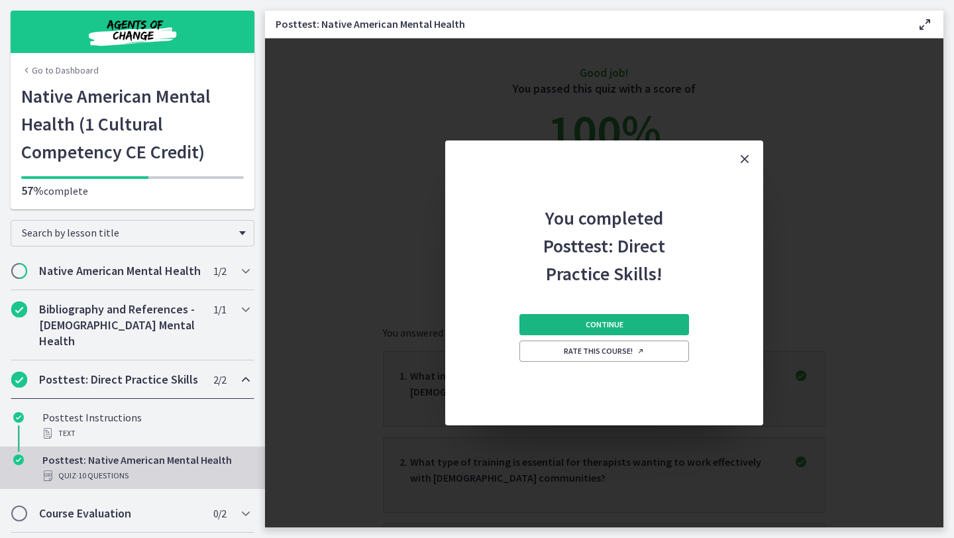
click at [612, 333] on button "Continue" at bounding box center [604, 324] width 170 height 21
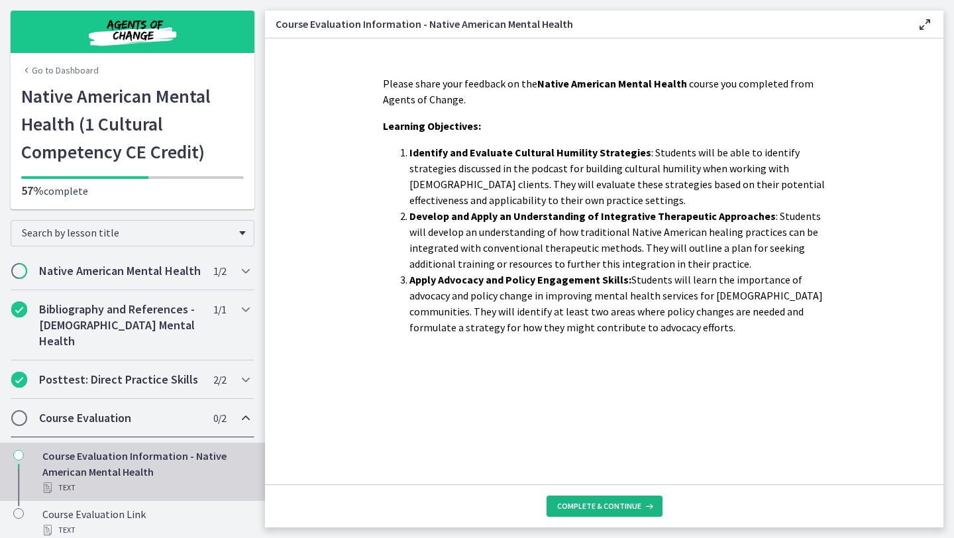
click at [622, 509] on span "Complete & continue" at bounding box center [599, 506] width 84 height 11
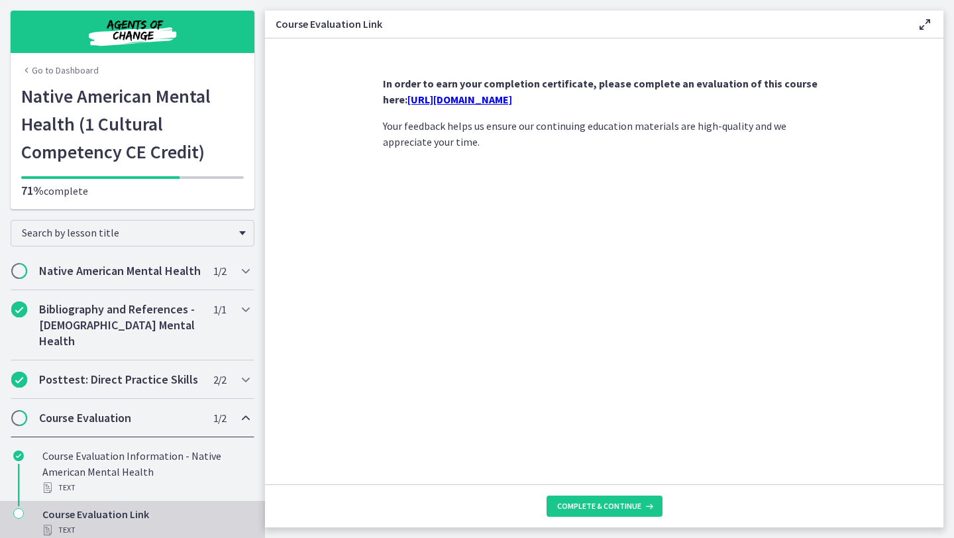
click at [512, 94] on link "https://forms.gle/ZuaS1J3MgZjyf2Rq9" at bounding box center [460, 99] width 105 height 13
click at [630, 500] on button "Complete & continue" at bounding box center [605, 506] width 116 height 21
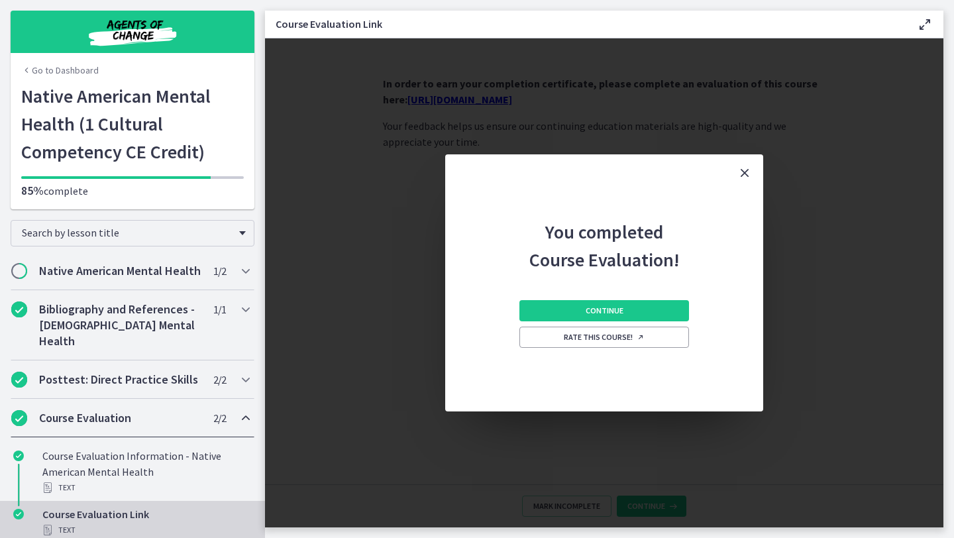
click at [742, 170] on icon "Close" at bounding box center [745, 173] width 16 height 16
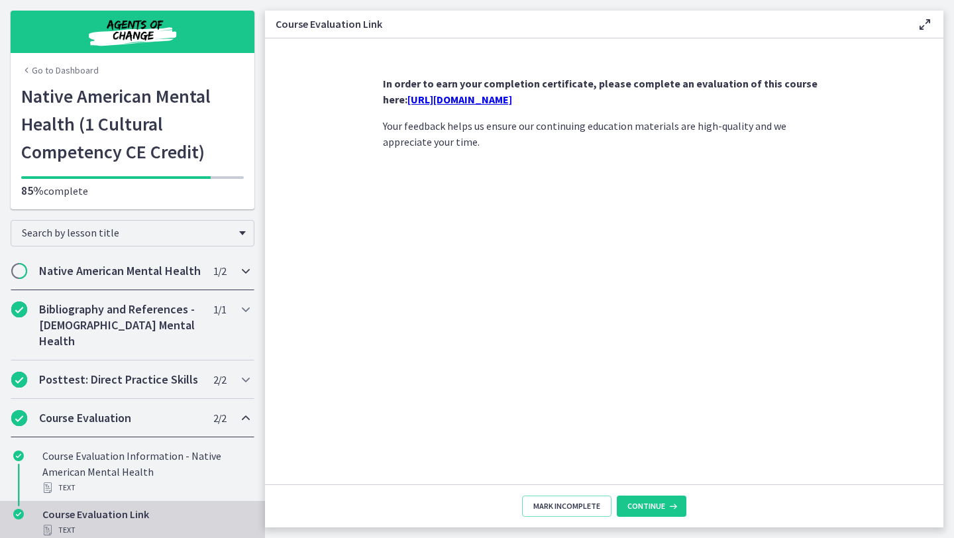
click at [132, 259] on div "Native American Mental Health 1 / 2 Completed" at bounding box center [133, 271] width 244 height 38
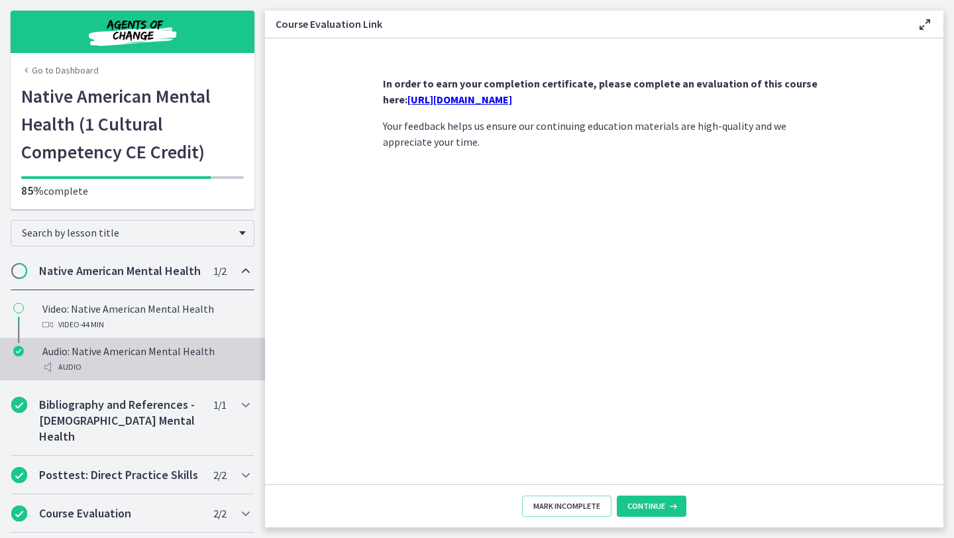
click at [109, 350] on div "Audio: Native American Mental Health Audio" at bounding box center [145, 359] width 207 height 32
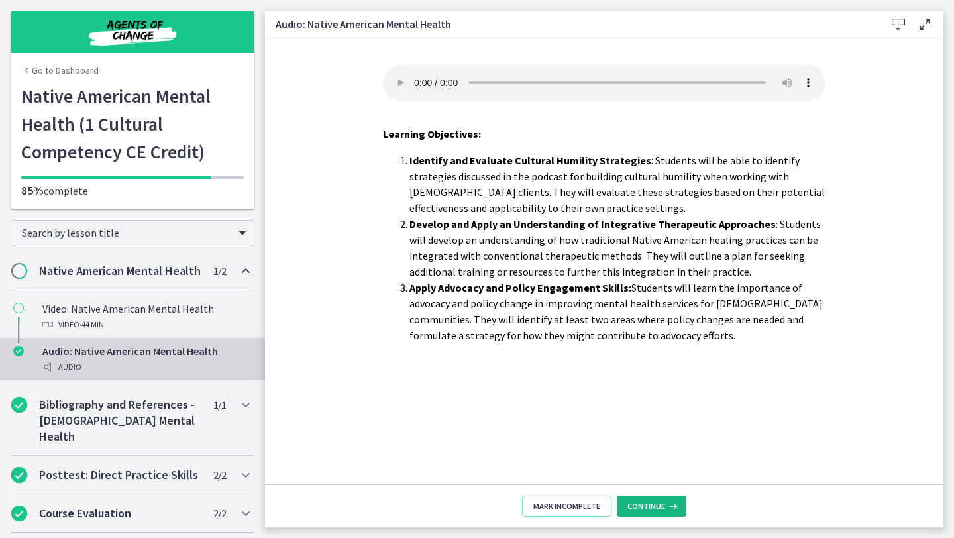
click at [671, 501] on icon at bounding box center [671, 506] width 13 height 11
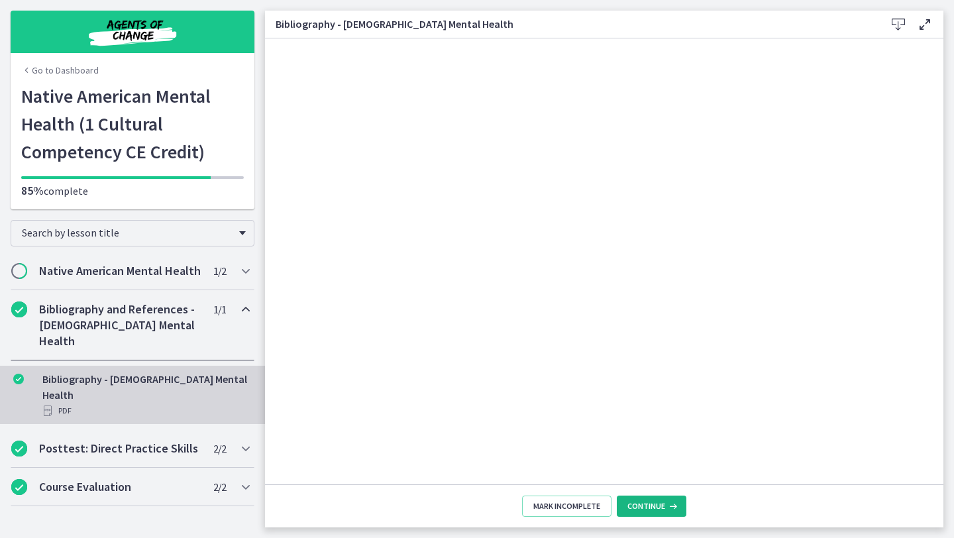
click at [669, 502] on icon at bounding box center [671, 506] width 13 height 11
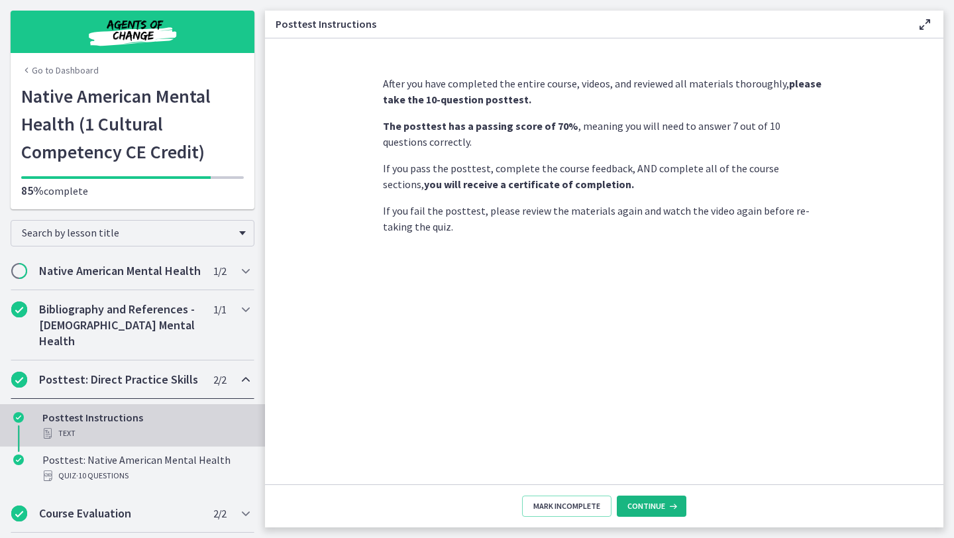
click at [669, 502] on icon at bounding box center [671, 506] width 13 height 11
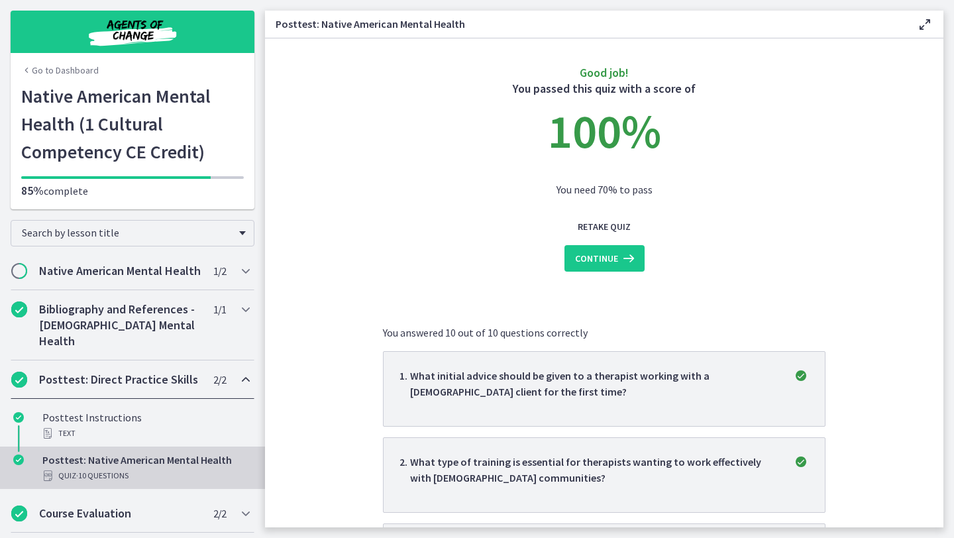
click at [954, 351] on main "Posttest: Native American Mental Health Enable fullscreen Good job! You passed …" at bounding box center [609, 269] width 689 height 538
click at [952, 353] on main "Posttest: Native American Mental Health Enable fullscreen Good job! You passed …" at bounding box center [609, 269] width 689 height 538
click at [900, 431] on section "Good job! You passed this quiz with a score of 100 % You need 70% to pass Retak…" at bounding box center [604, 282] width 679 height 489
click at [183, 265] on h2 "Native American Mental Health" at bounding box center [120, 271] width 162 height 16
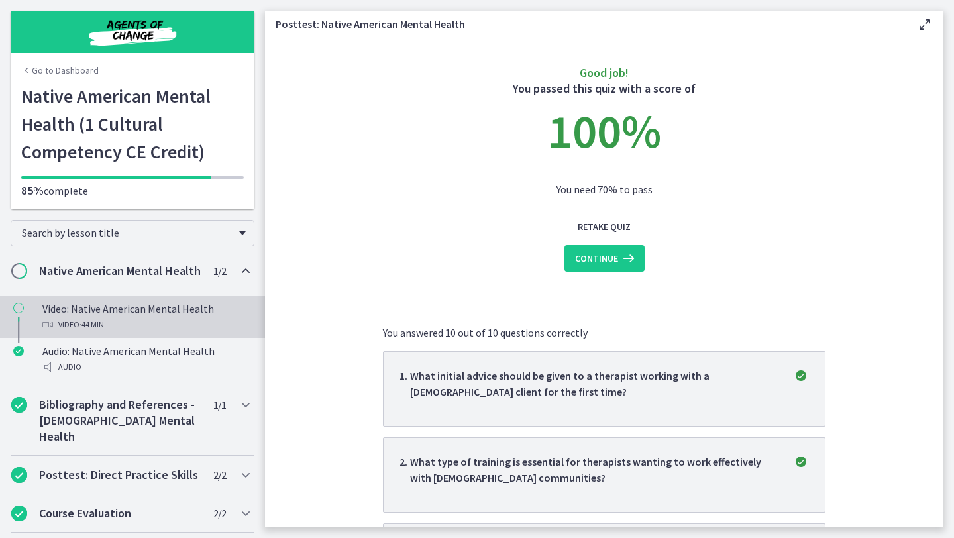
click at [183, 312] on div "Video: Native American Mental Health Video · 44 min" at bounding box center [145, 317] width 207 height 32
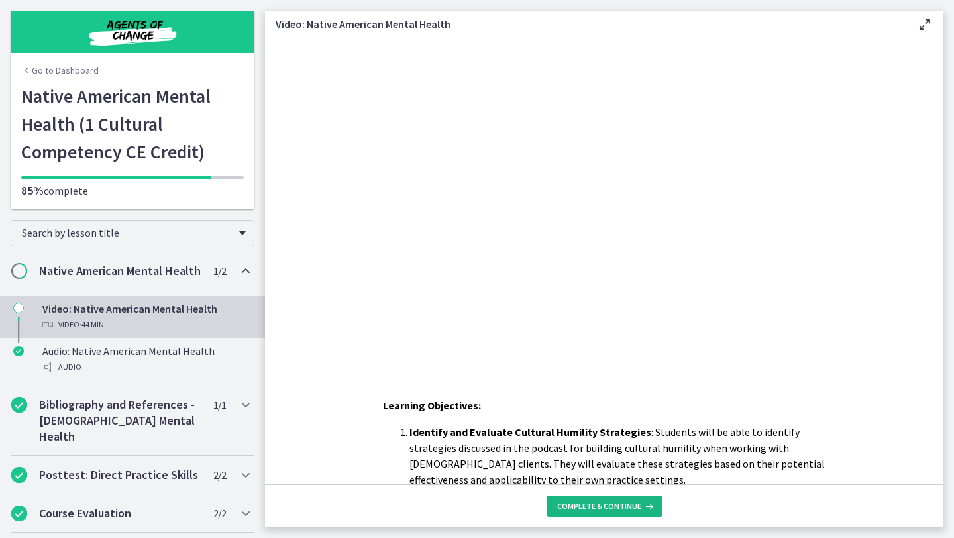
click at [599, 507] on span "Complete & continue" at bounding box center [599, 506] width 84 height 11
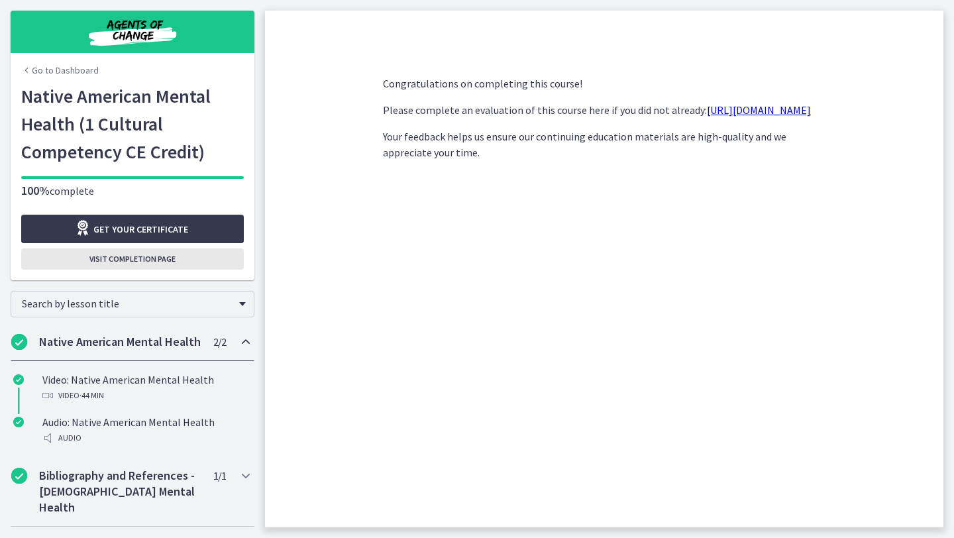
click at [158, 258] on span "Visit completion page" at bounding box center [132, 259] width 86 height 11
